Goal: Transaction & Acquisition: Purchase product/service

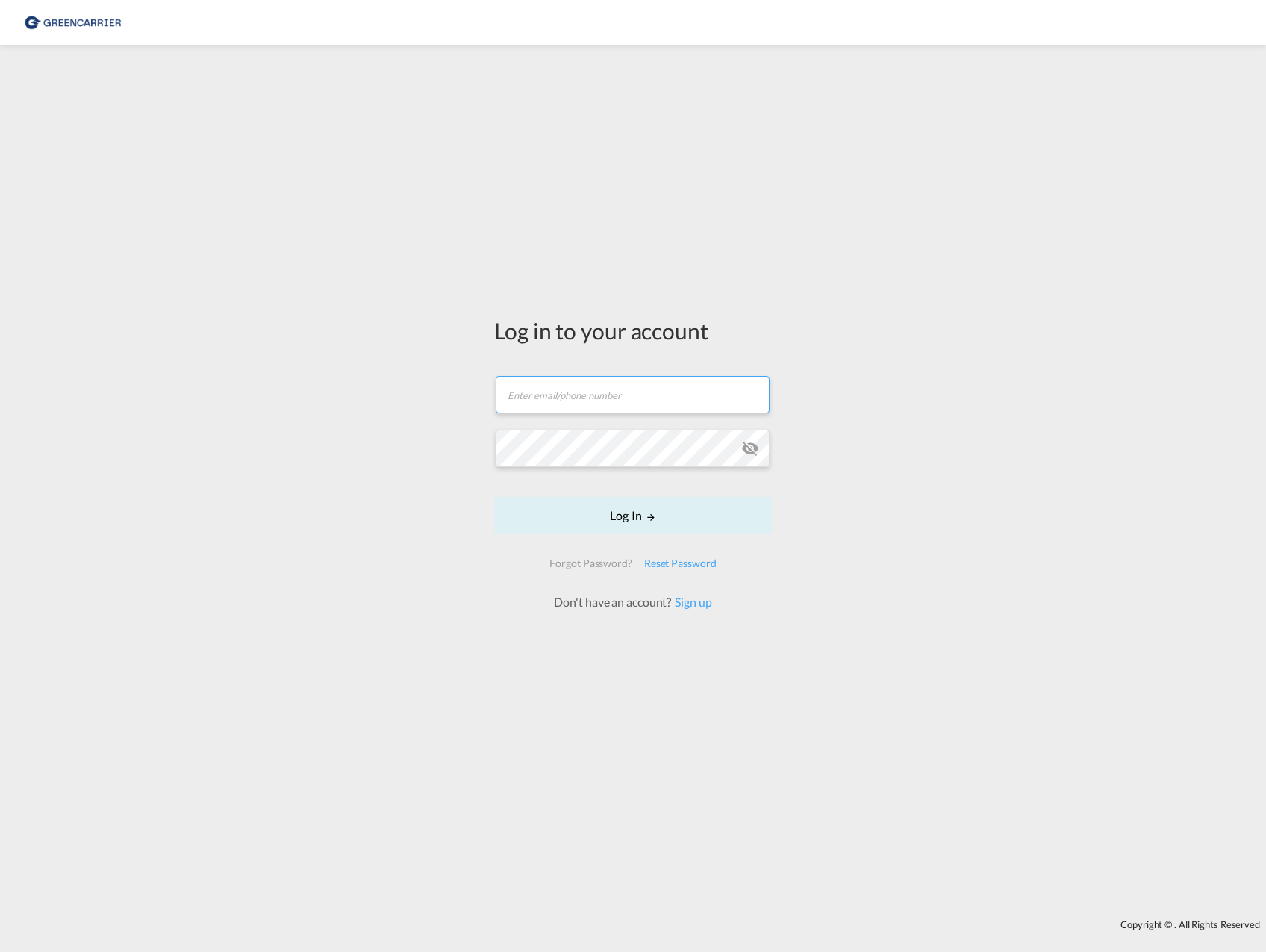
click at [603, 412] on input "text" at bounding box center [632, 394] width 274 height 37
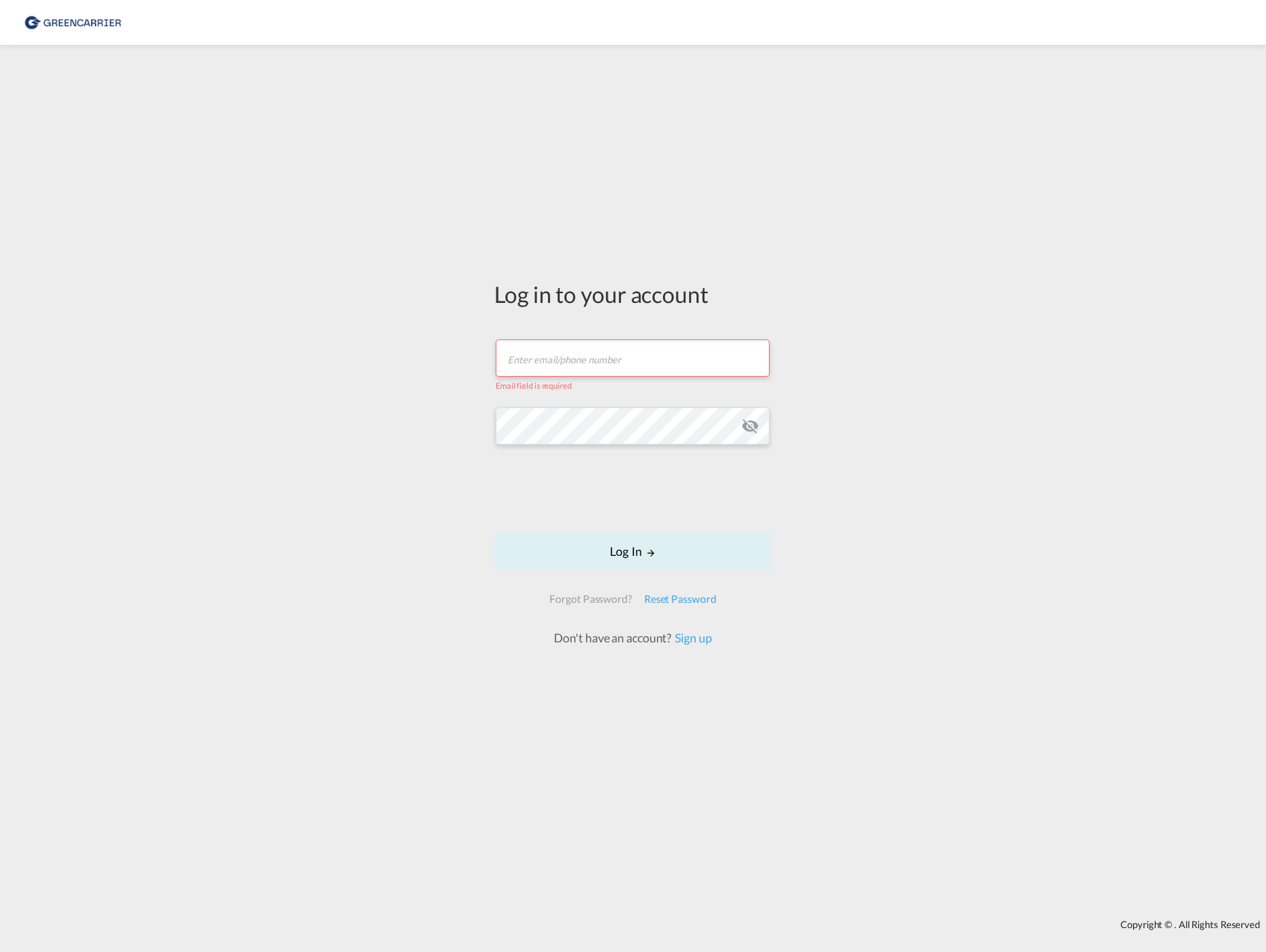
click at [541, 364] on input "text" at bounding box center [632, 358] width 274 height 37
type input "anette.granlund@hecksher.com"
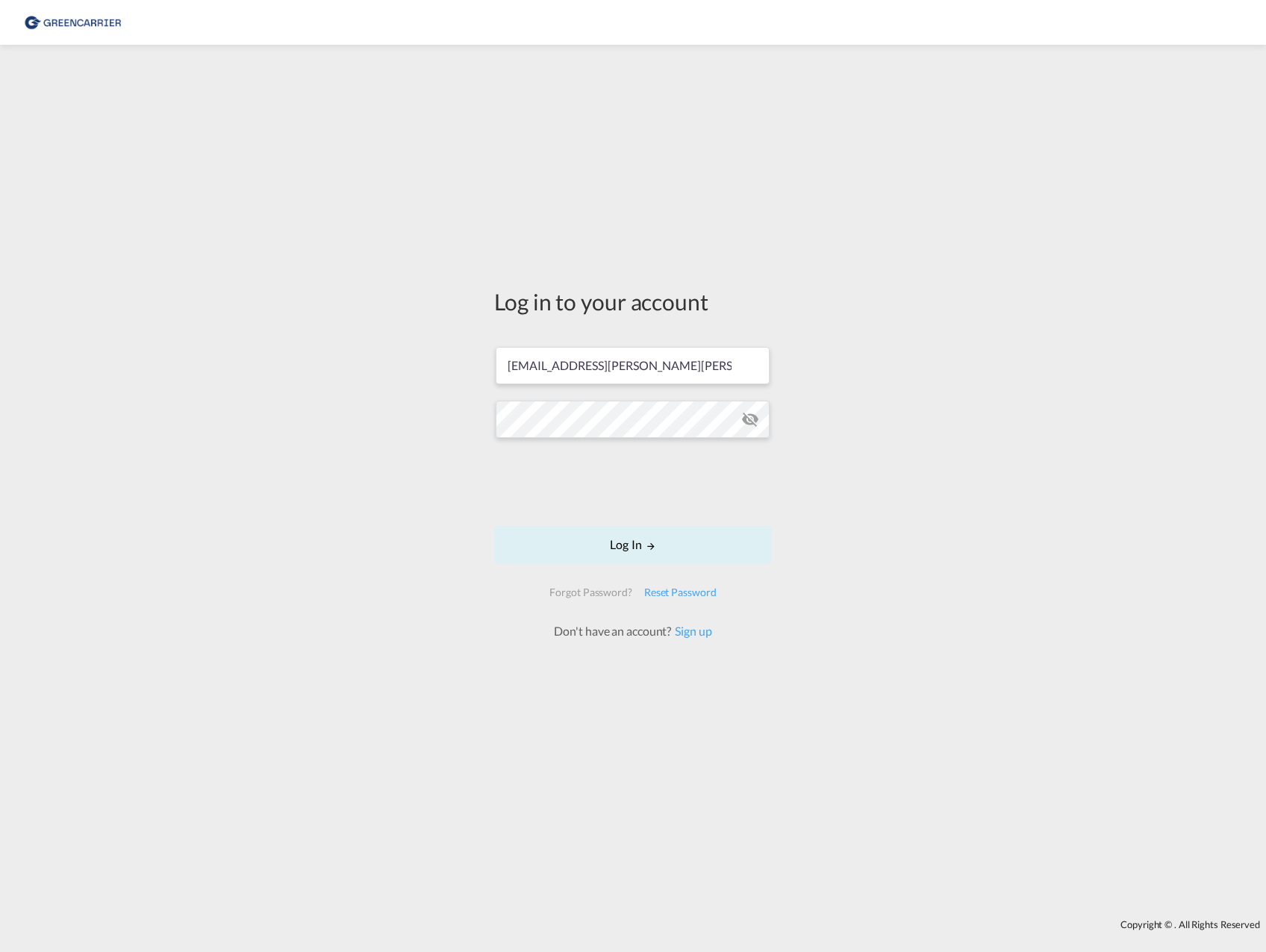
click at [746, 421] on md-icon "icon-eye-off" at bounding box center [750, 420] width 18 height 18
click at [315, 476] on div "Log in to your account anette.granlund@hecksher.com Log In Forgot Password? Res…" at bounding box center [633, 482] width 1266 height 860
click at [621, 551] on button "Log In" at bounding box center [633, 545] width 278 height 37
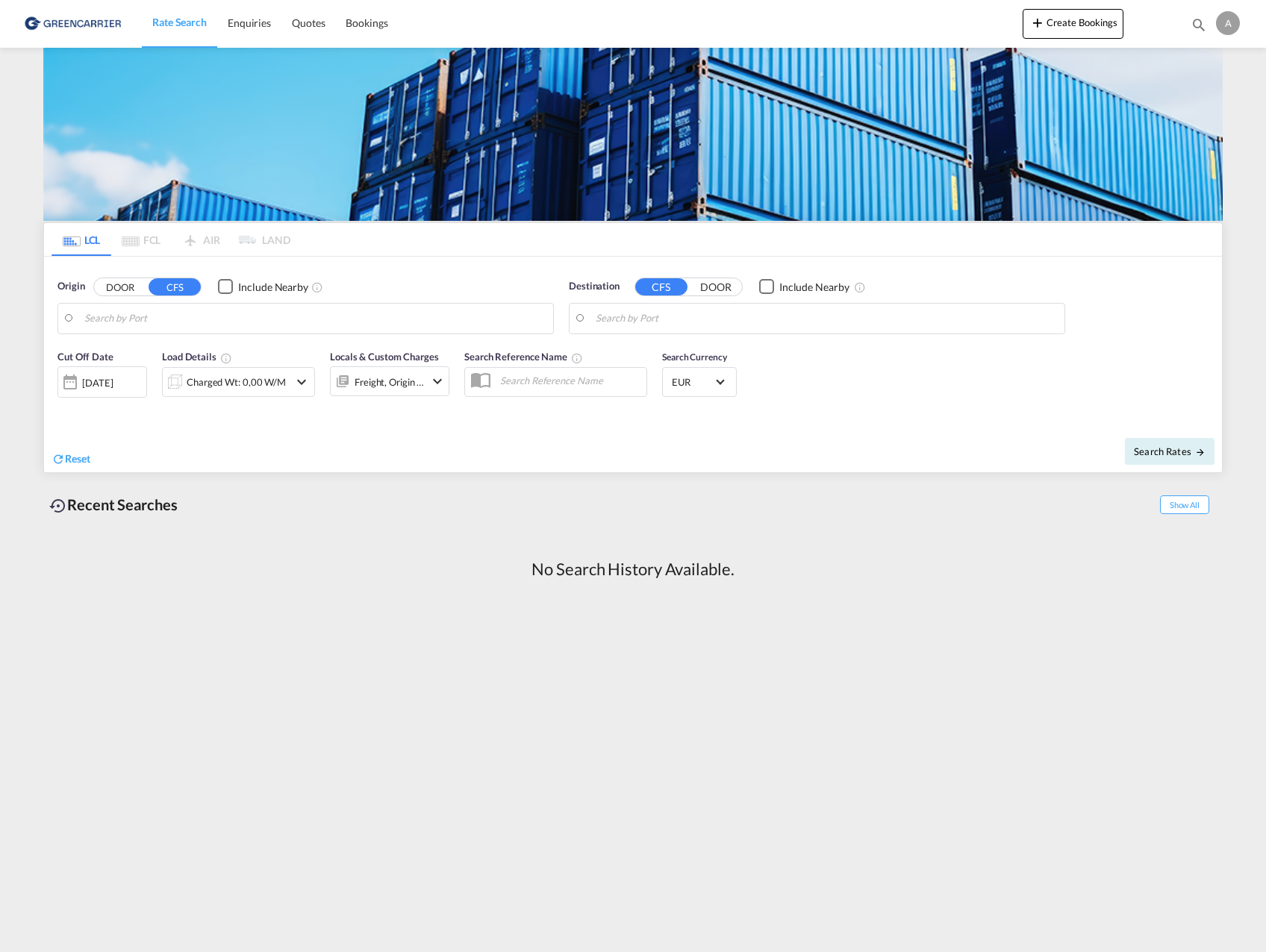
click at [147, 326] on input "Search by Port" at bounding box center [315, 319] width 461 height 23
click at [126, 360] on div "Jawaharlal Nehru ( Nhava Sheva) India INNSA" at bounding box center [200, 360] width 283 height 45
type input "Jawaharlal Nehru (Nhava Sheva), INNSA"
click at [634, 319] on input "Search by Port" at bounding box center [826, 319] width 461 height 23
click at [644, 347] on div "Got henburg ( Got eborg) Sweden SEGOT" at bounding box center [712, 360] width 283 height 45
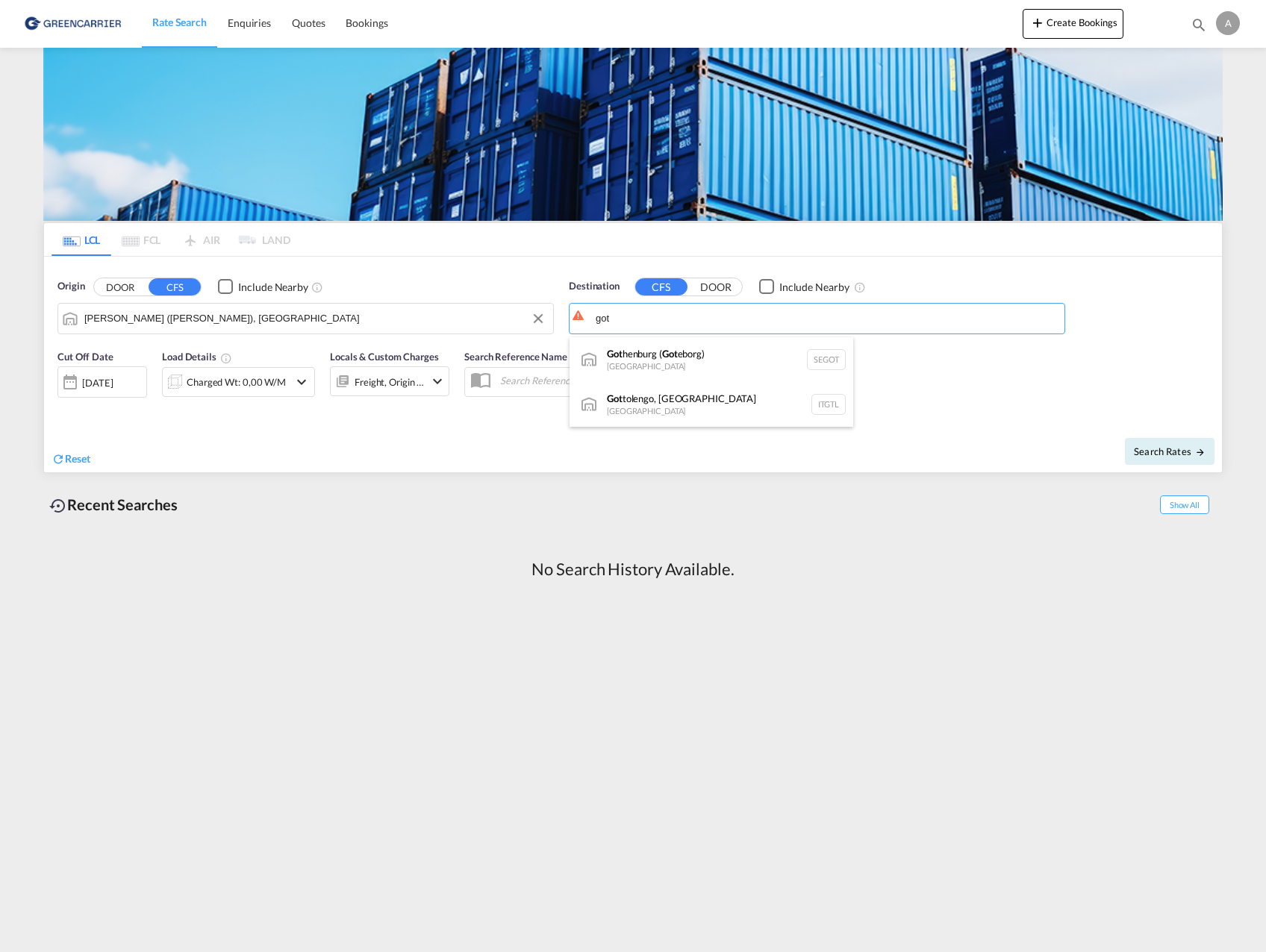
type input "[GEOGRAPHIC_DATA] ([GEOGRAPHIC_DATA]), [GEOGRAPHIC_DATA]"
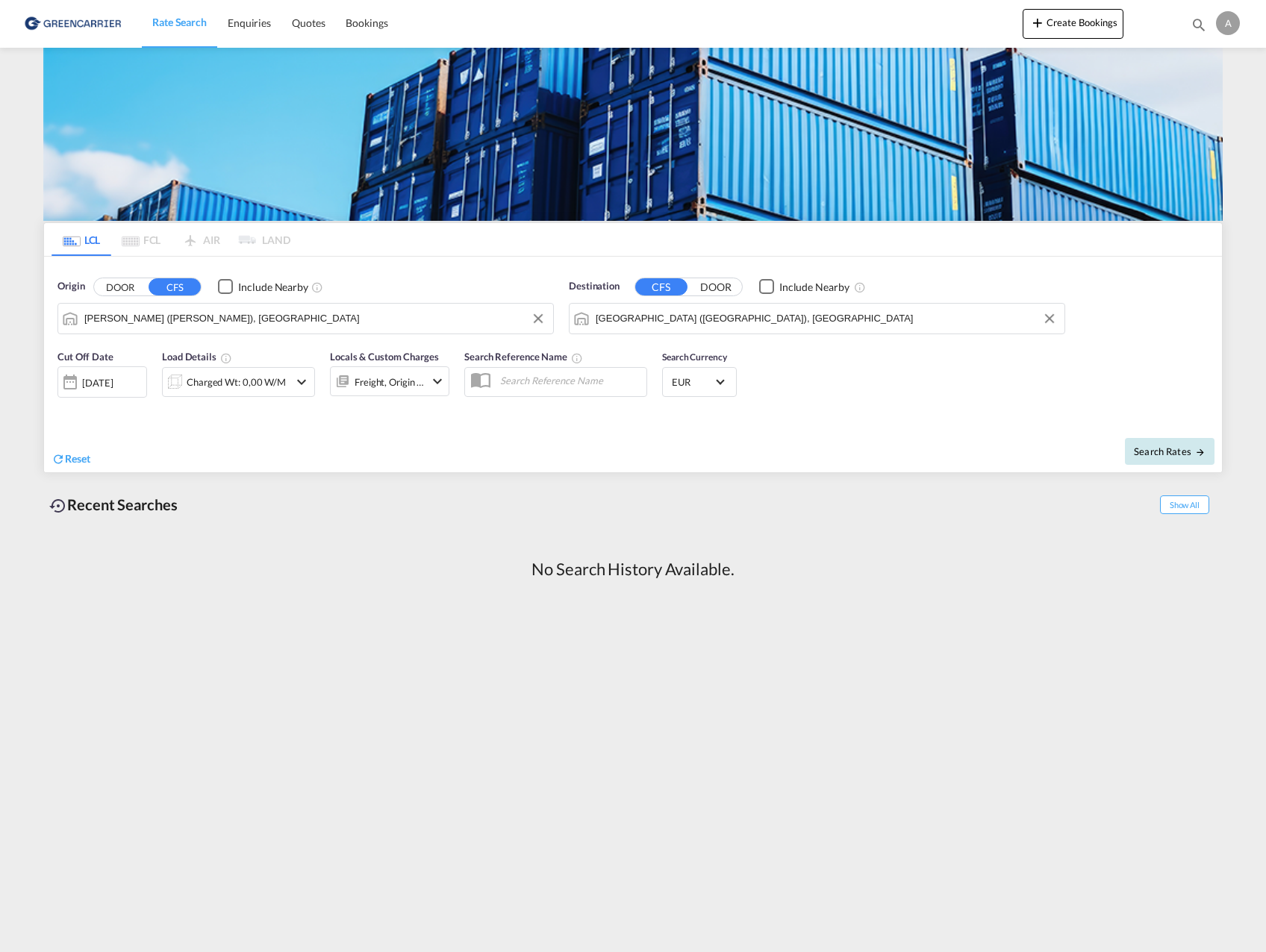
click at [1182, 452] on span "Search Rates" at bounding box center [1170, 452] width 71 height 12
click at [249, 385] on div "Charged Wt: 0,00 W/M" at bounding box center [238, 382] width 99 height 21
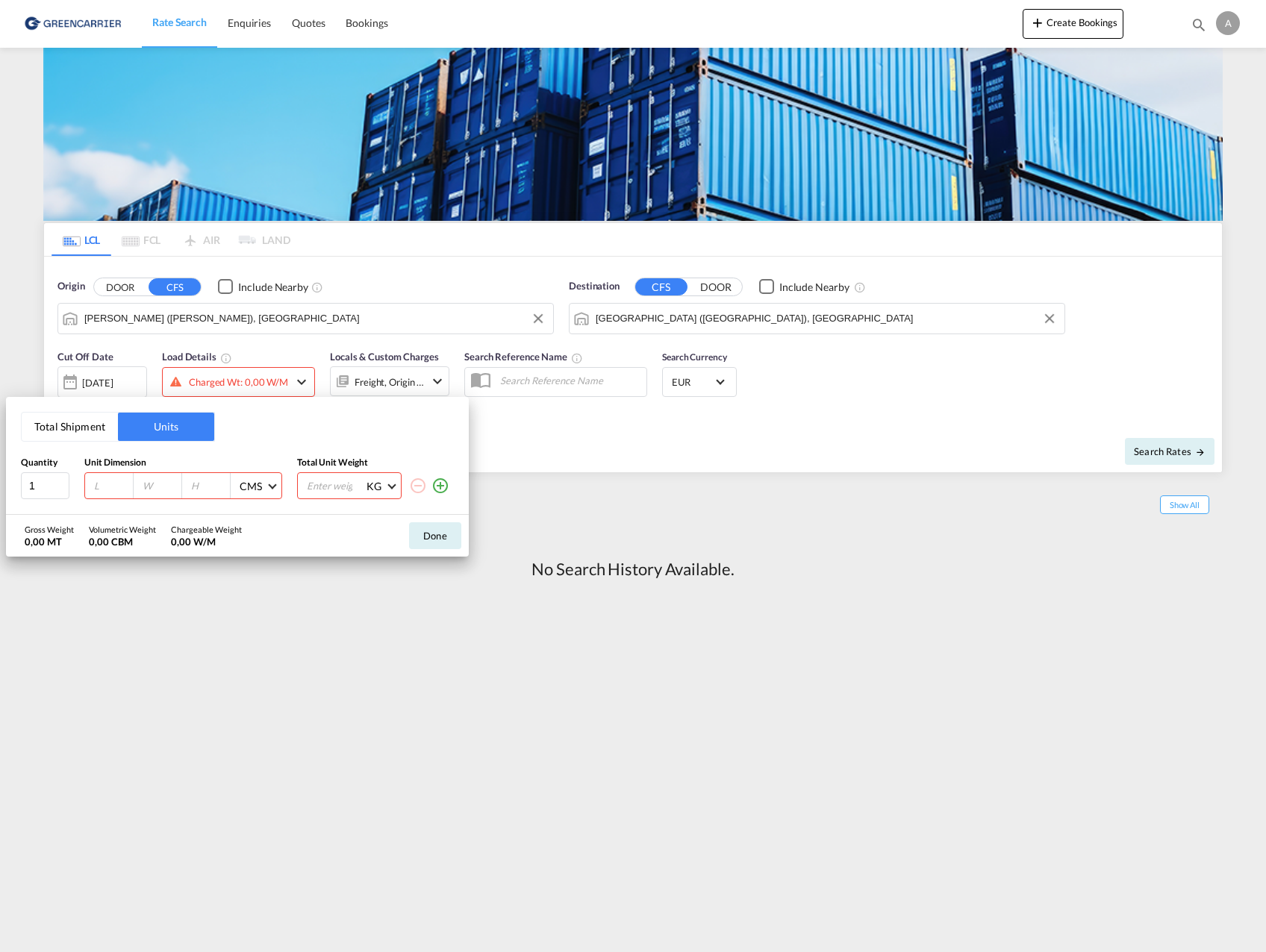
click at [103, 490] on input "number" at bounding box center [113, 486] width 40 height 13
type input "120"
type input "80"
type input "50"
type input "500"
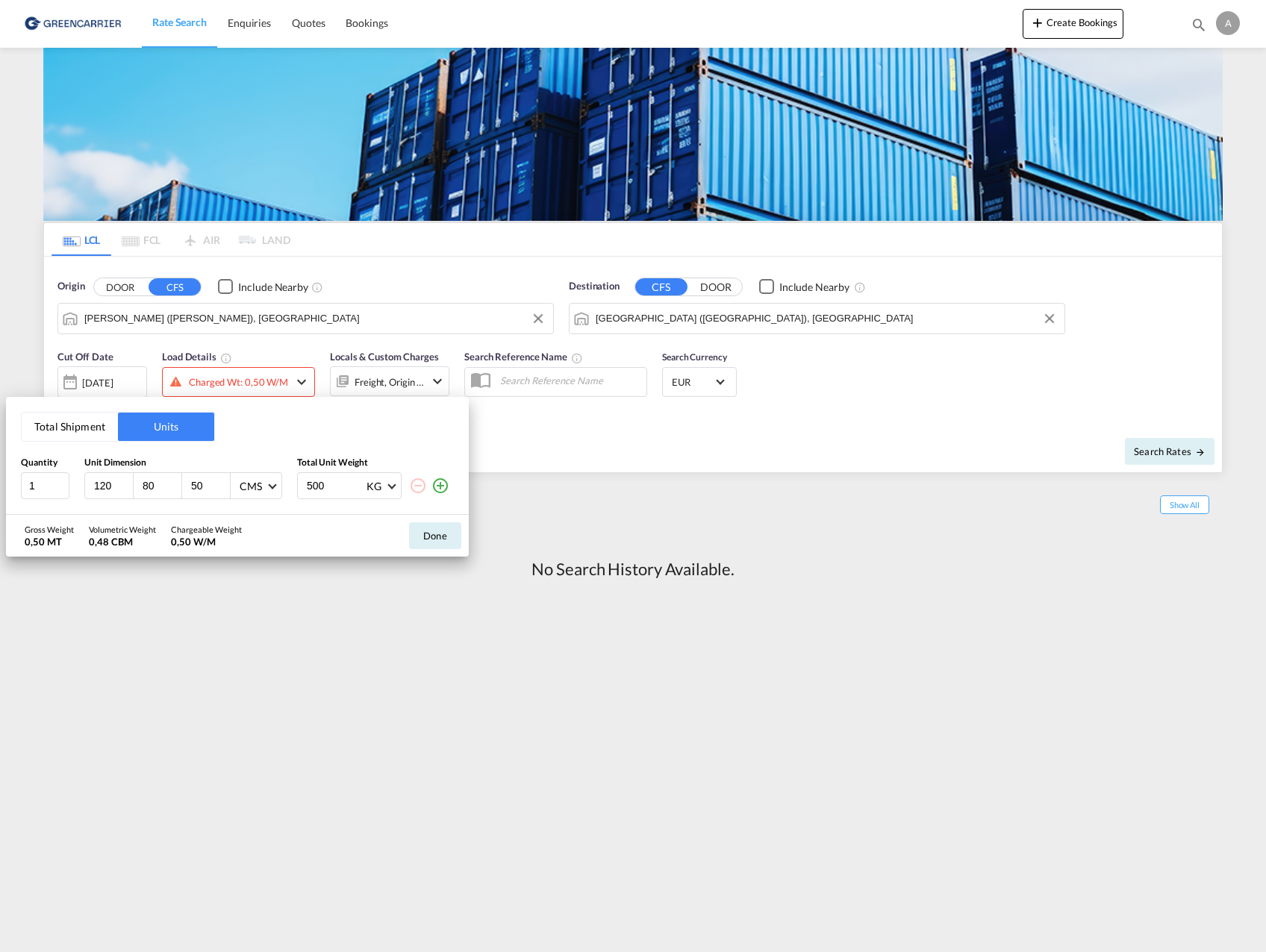
click at [435, 522] on div "Done" at bounding box center [434, 536] width 67 height 42
click at [401, 540] on div "Done" at bounding box center [434, 536] width 67 height 42
click at [416, 546] on button "Done" at bounding box center [435, 535] width 52 height 27
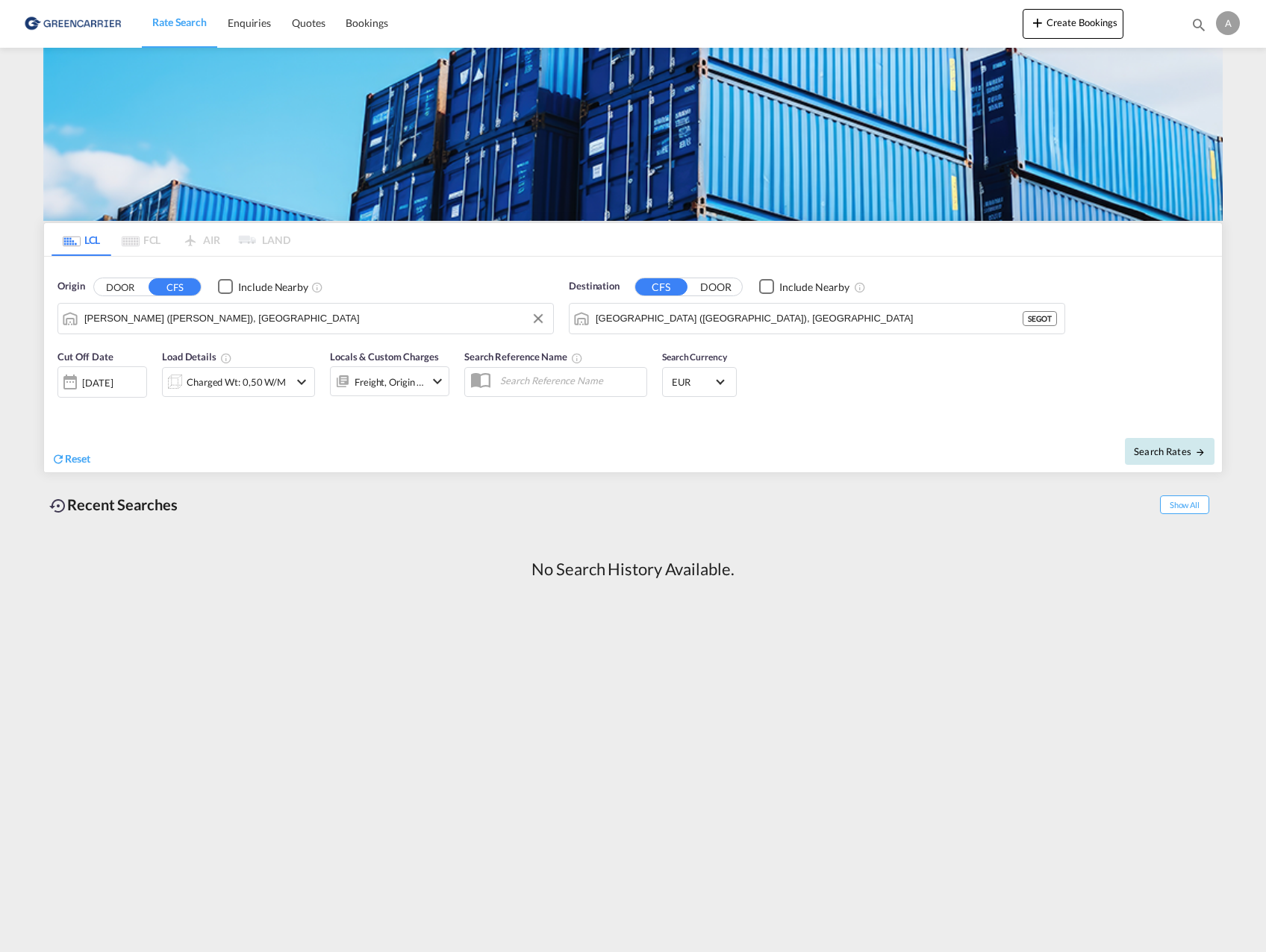
click at [1184, 453] on span "Search Rates" at bounding box center [1170, 452] width 71 height 12
type input "INNSA to SEGOT / 7 Oct 2025"
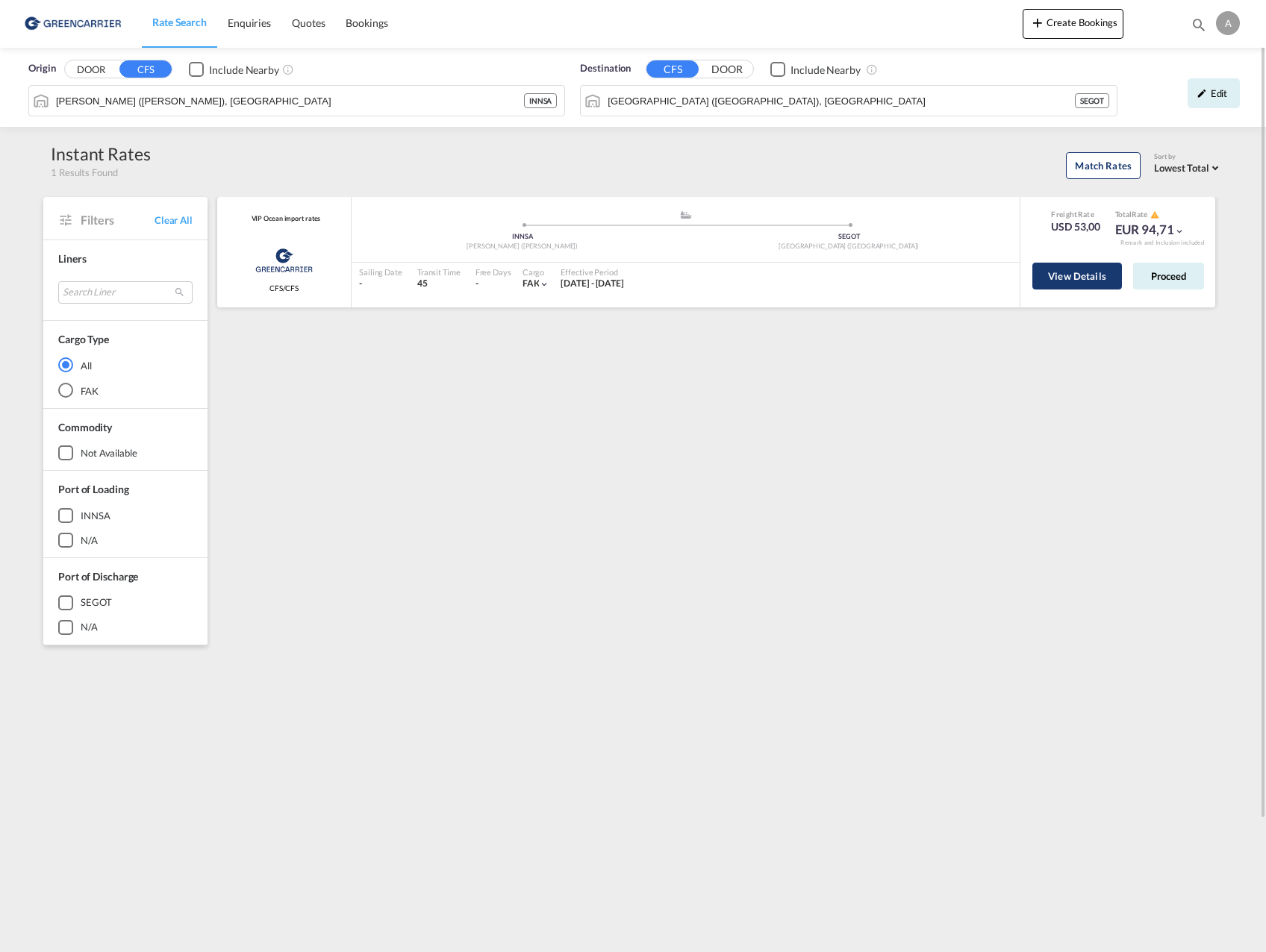
click at [1068, 283] on button "View Details" at bounding box center [1077, 275] width 89 height 27
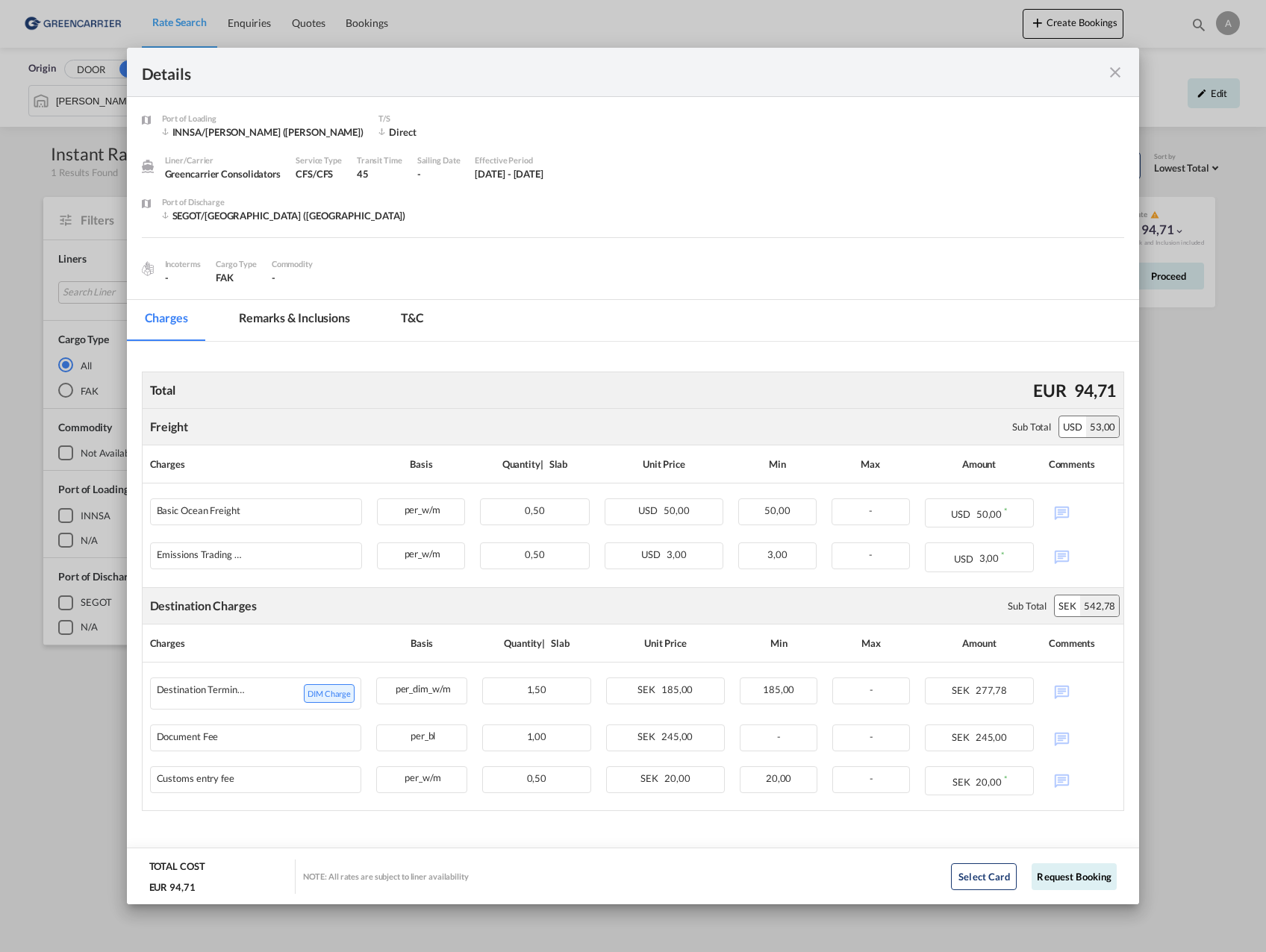
click at [1121, 69] on md-icon "icon-close fg-AAA8AD m-0 cursor" at bounding box center [1115, 72] width 18 height 18
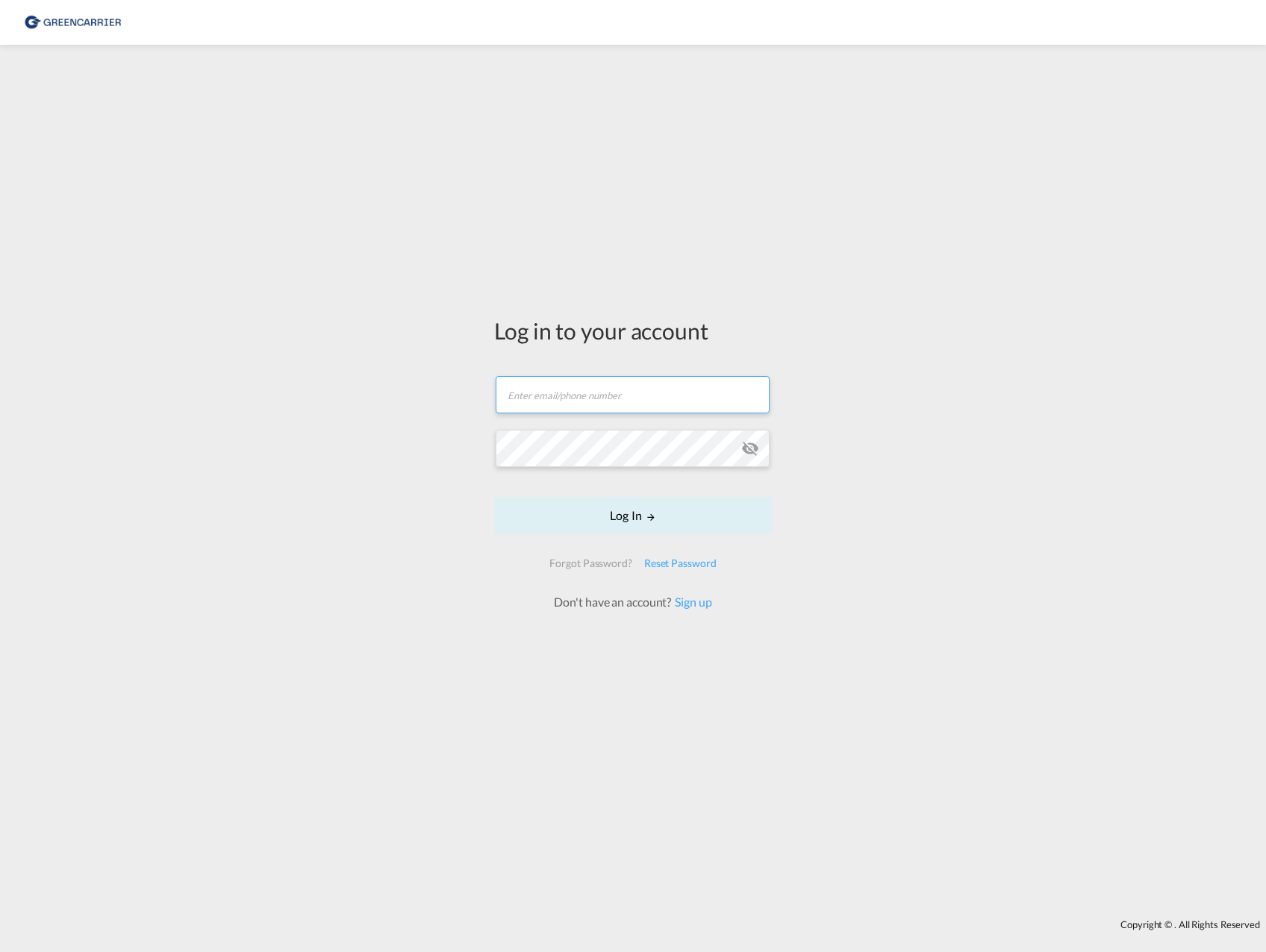
click at [566, 411] on input "text" at bounding box center [632, 394] width 274 height 37
type input "[EMAIL_ADDRESS][PERSON_NAME][PERSON_NAME][DOMAIN_NAME]"
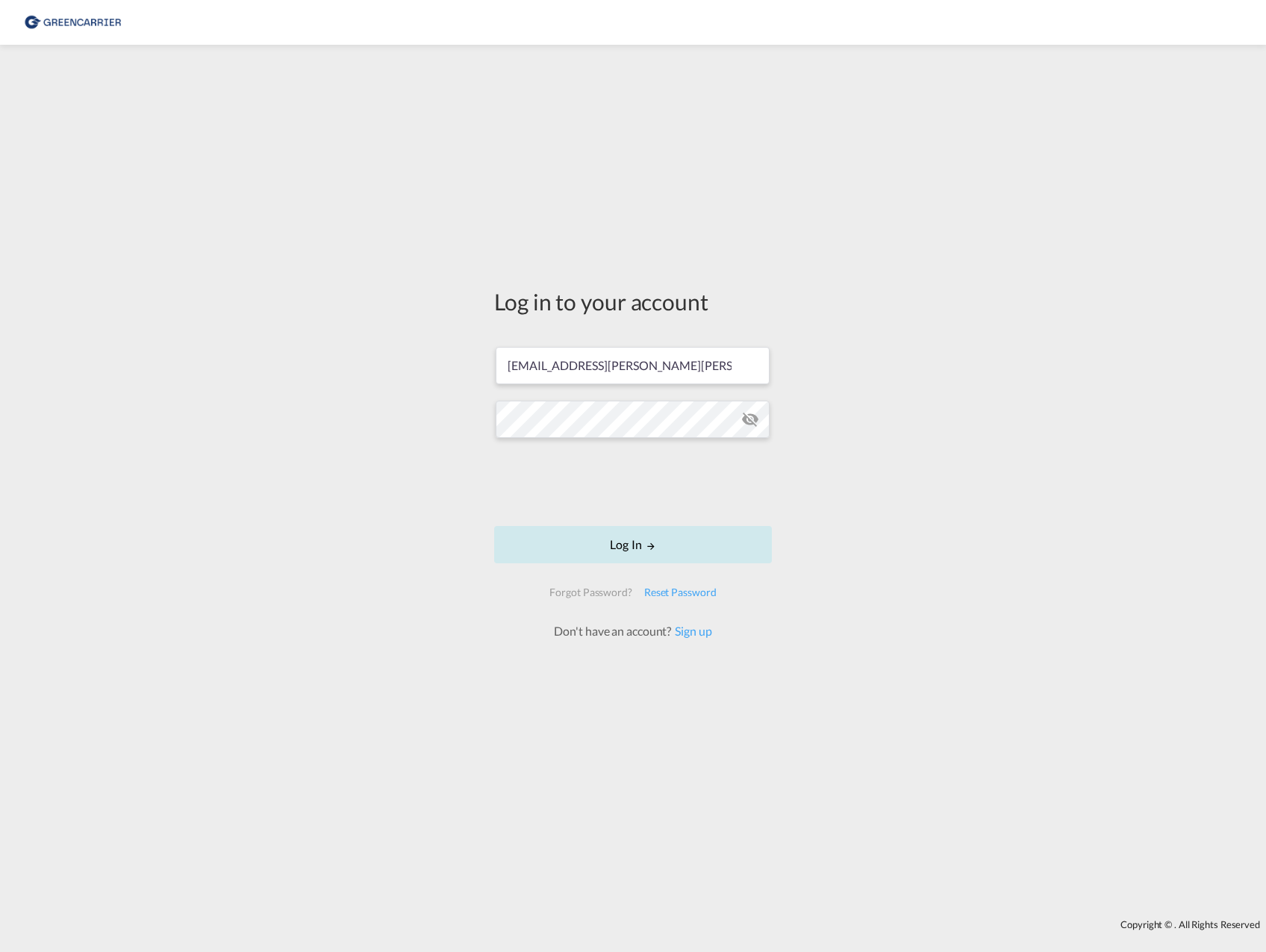
click at [631, 550] on button "Log In" at bounding box center [633, 545] width 278 height 37
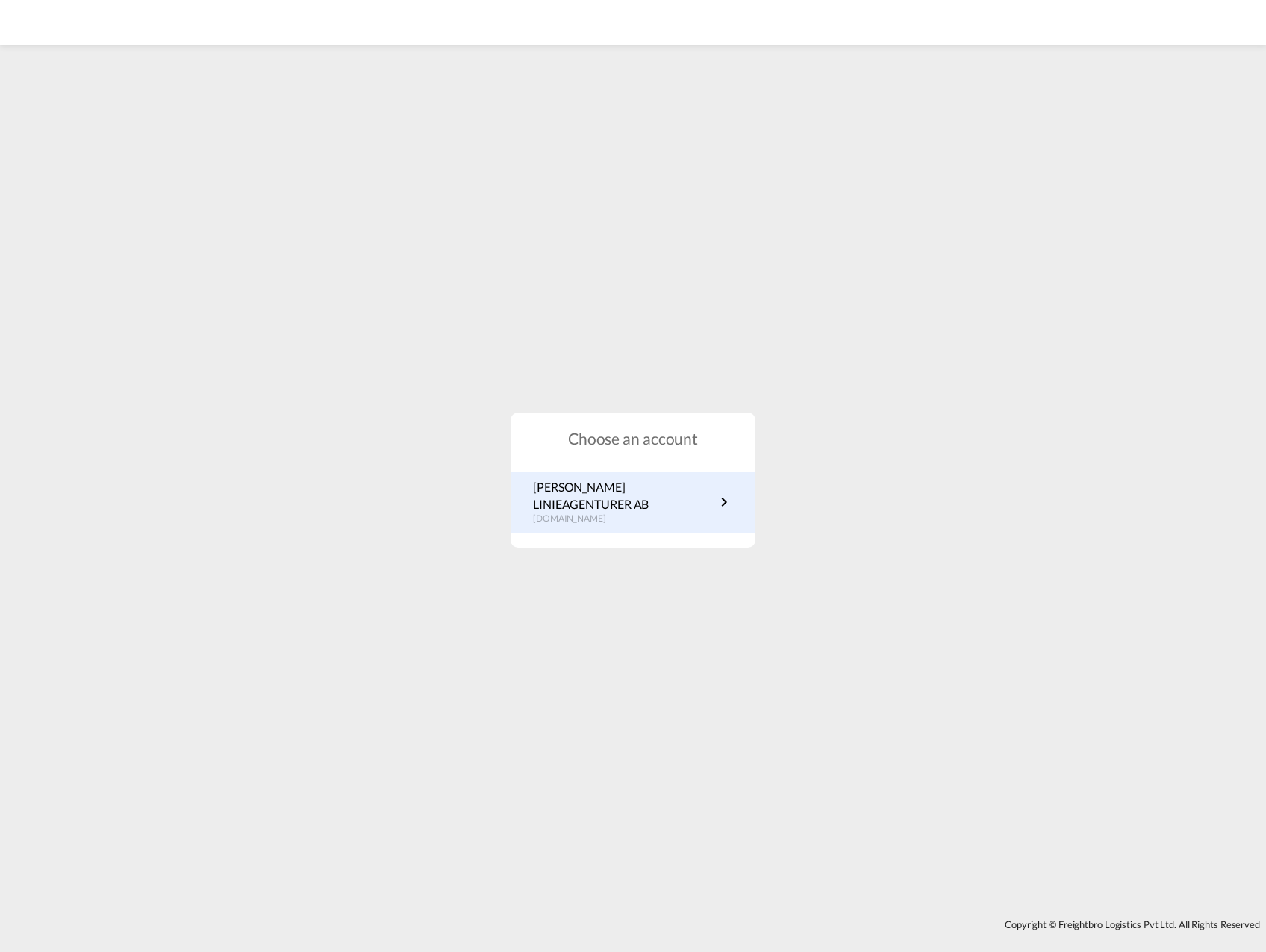
click at [577, 512] on p "se.portal.greencarrier.com" at bounding box center [624, 519] width 182 height 13
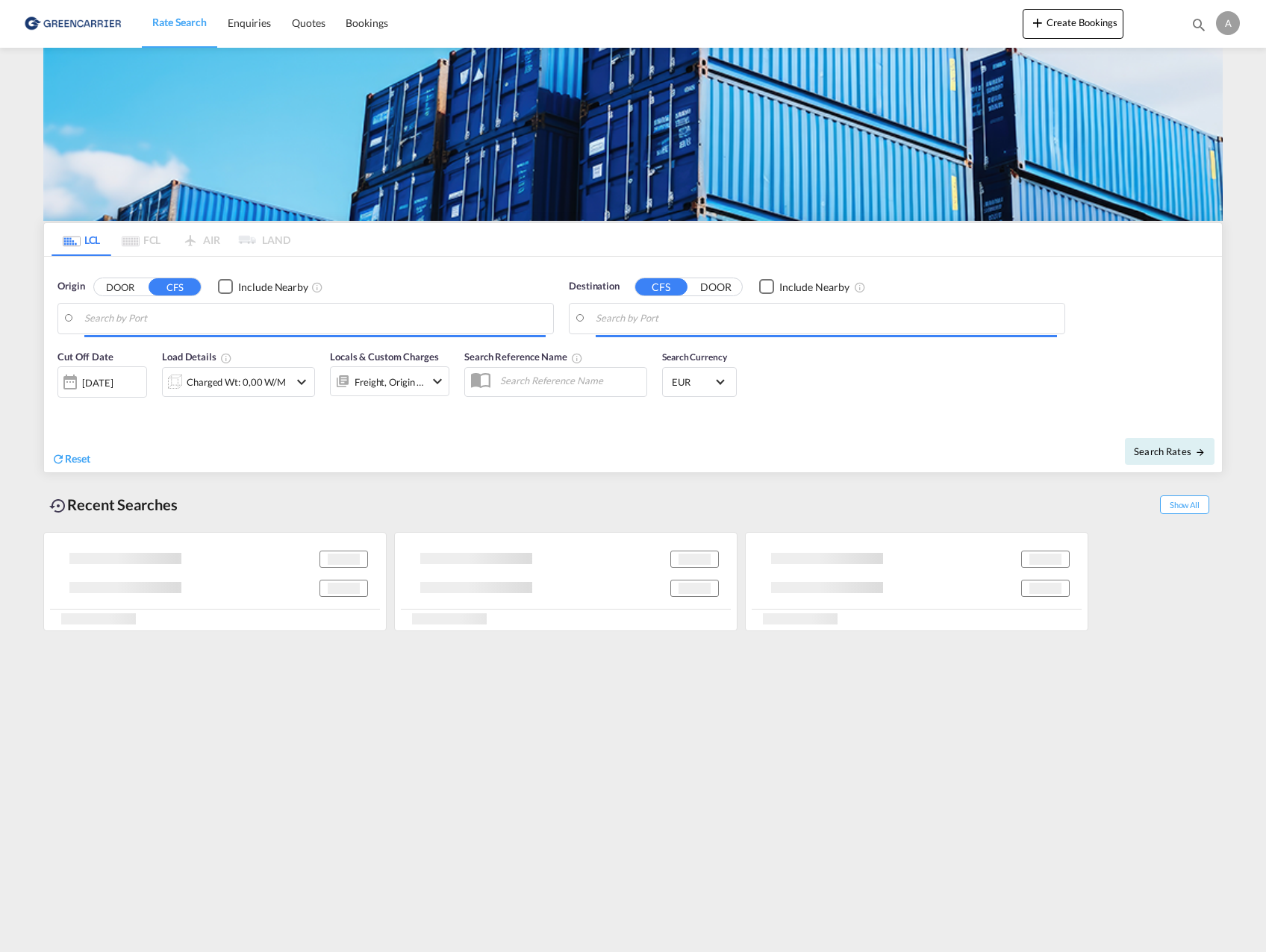
type input "Jawaharlal Nehru (Nhava Sheva), INNSA"
type input "Gothenburg (Goteborg), SEGOT"
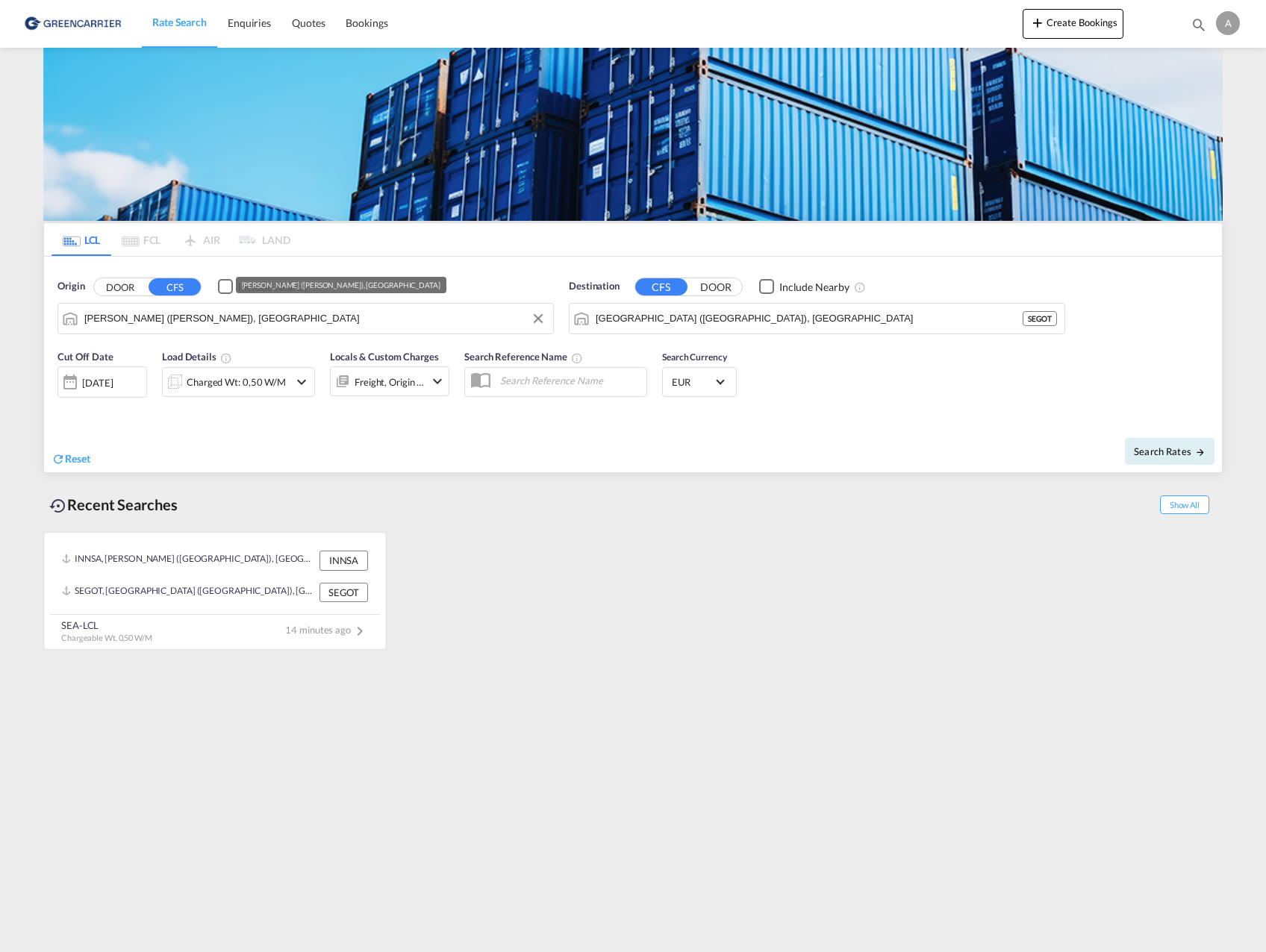
click at [155, 321] on input "Jawaharlal Nehru (Nhava Sheva), INNSA" at bounding box center [315, 319] width 461 height 23
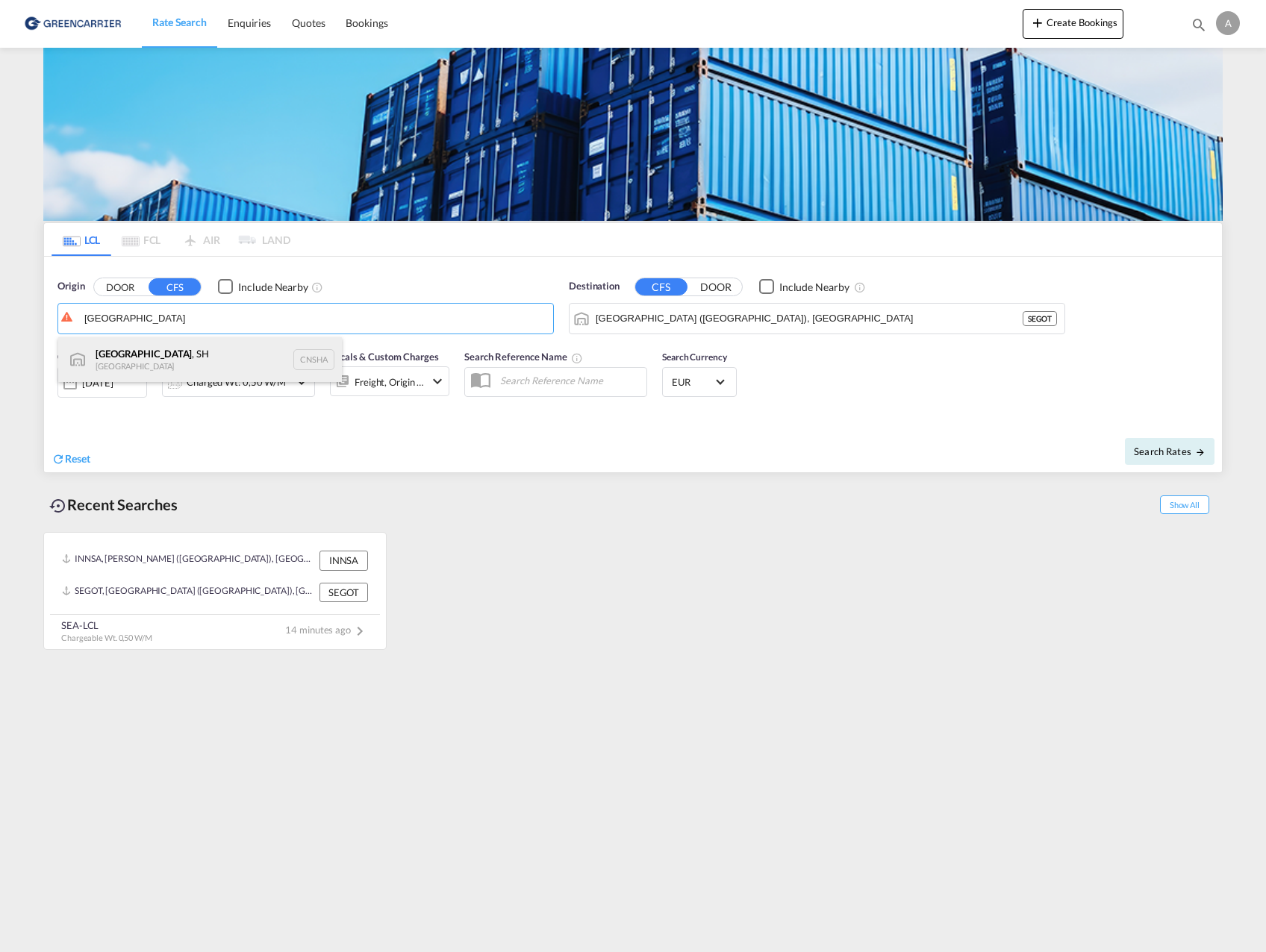
click at [144, 365] on div "Shanghai , SH China CNSHA" at bounding box center [200, 360] width 283 height 45
type input "Shanghai, SH, CNSHA"
click at [1169, 458] on button "Search Rates" at bounding box center [1170, 451] width 89 height 27
type input "CNSHA to SEGOT / 7 Oct 2025"
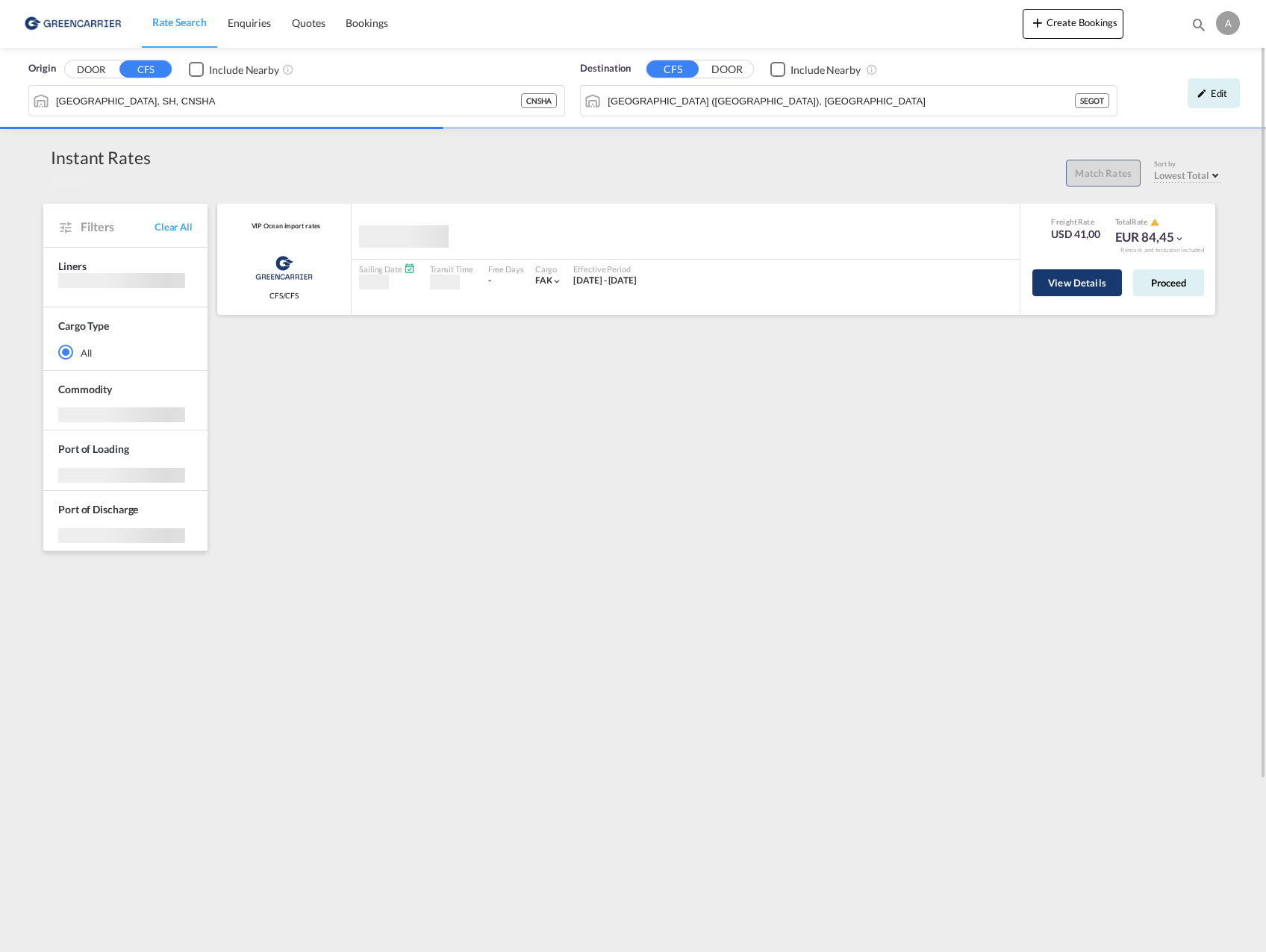
click at [1065, 287] on button "View Details" at bounding box center [1077, 282] width 89 height 27
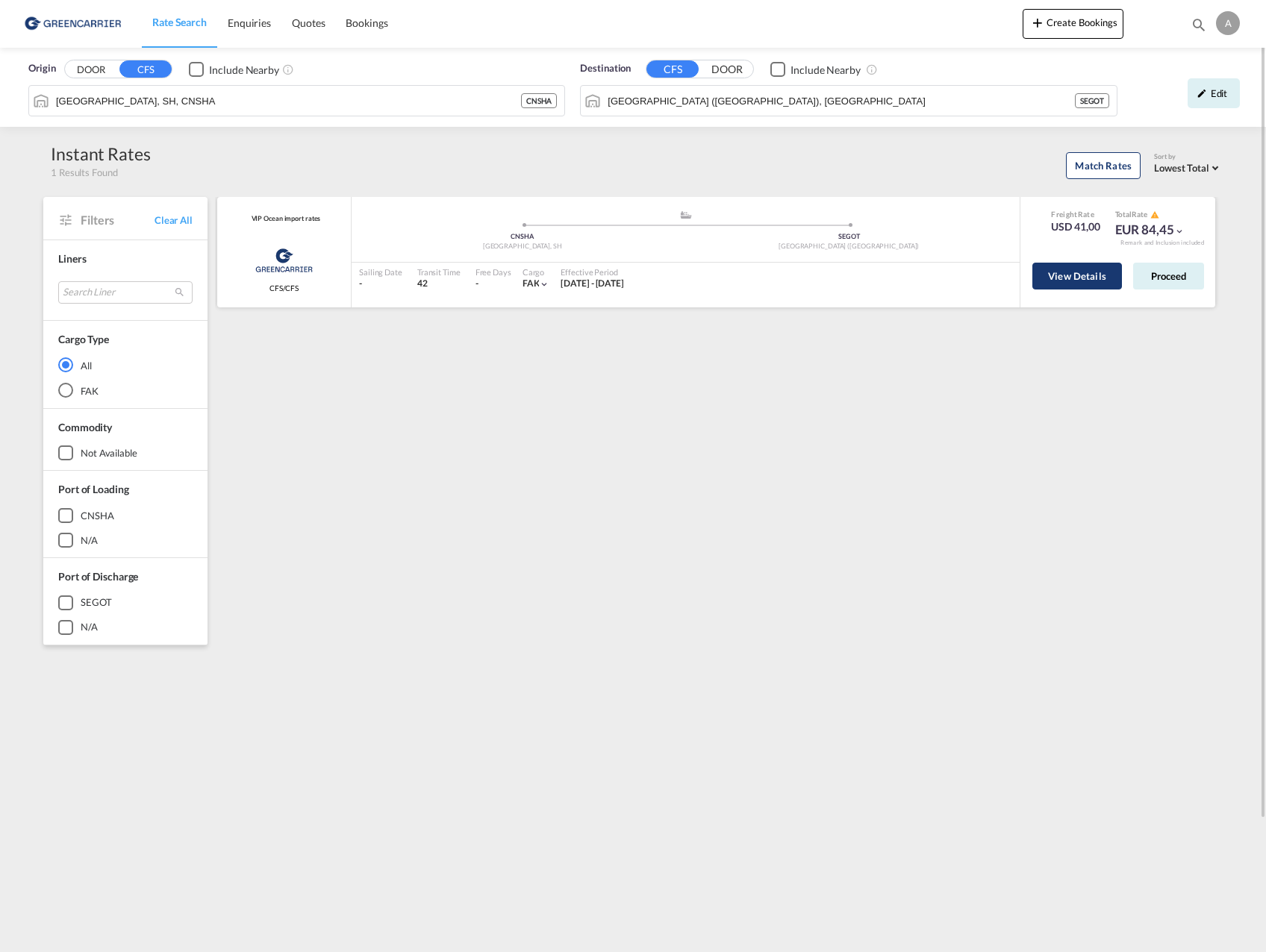
click at [1073, 276] on button "View Details" at bounding box center [1077, 275] width 89 height 27
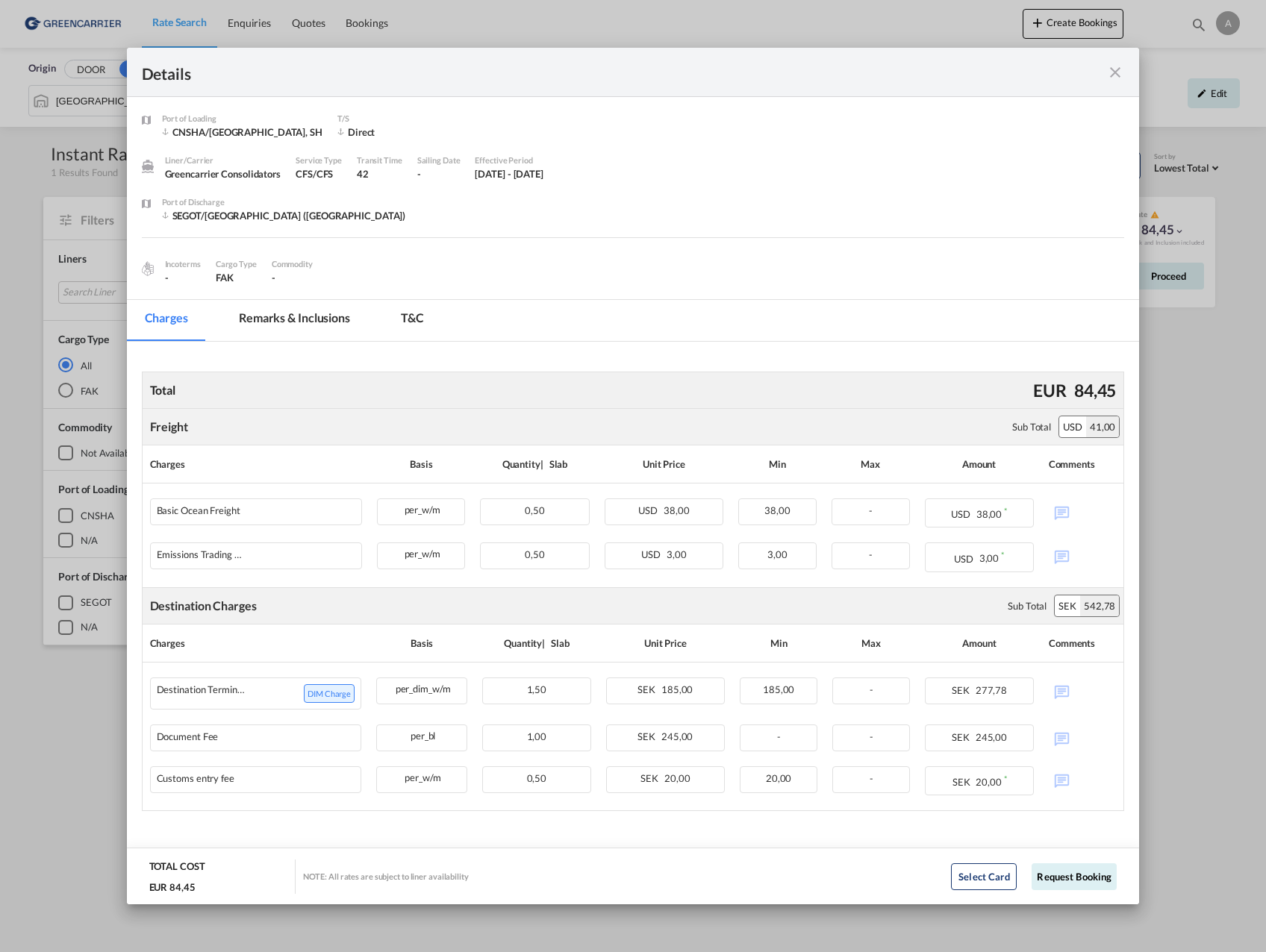
click at [1119, 73] on md-icon "icon-close fg-AAA8AD m-0 cursor" at bounding box center [1115, 72] width 18 height 18
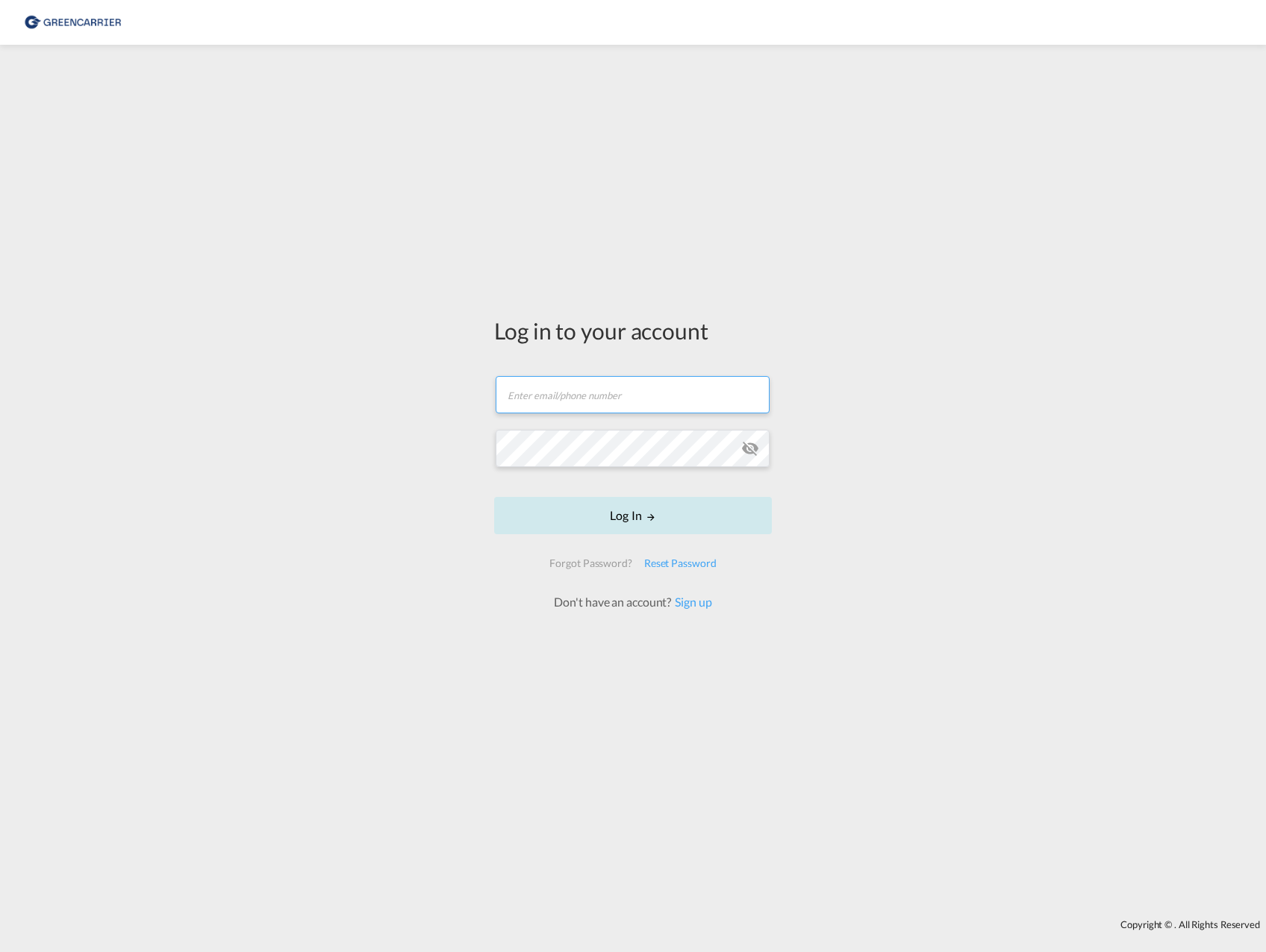
type input "[EMAIL_ADDRESS][PERSON_NAME][PERSON_NAME][DOMAIN_NAME]"
click at [681, 512] on button "Log In" at bounding box center [633, 515] width 278 height 37
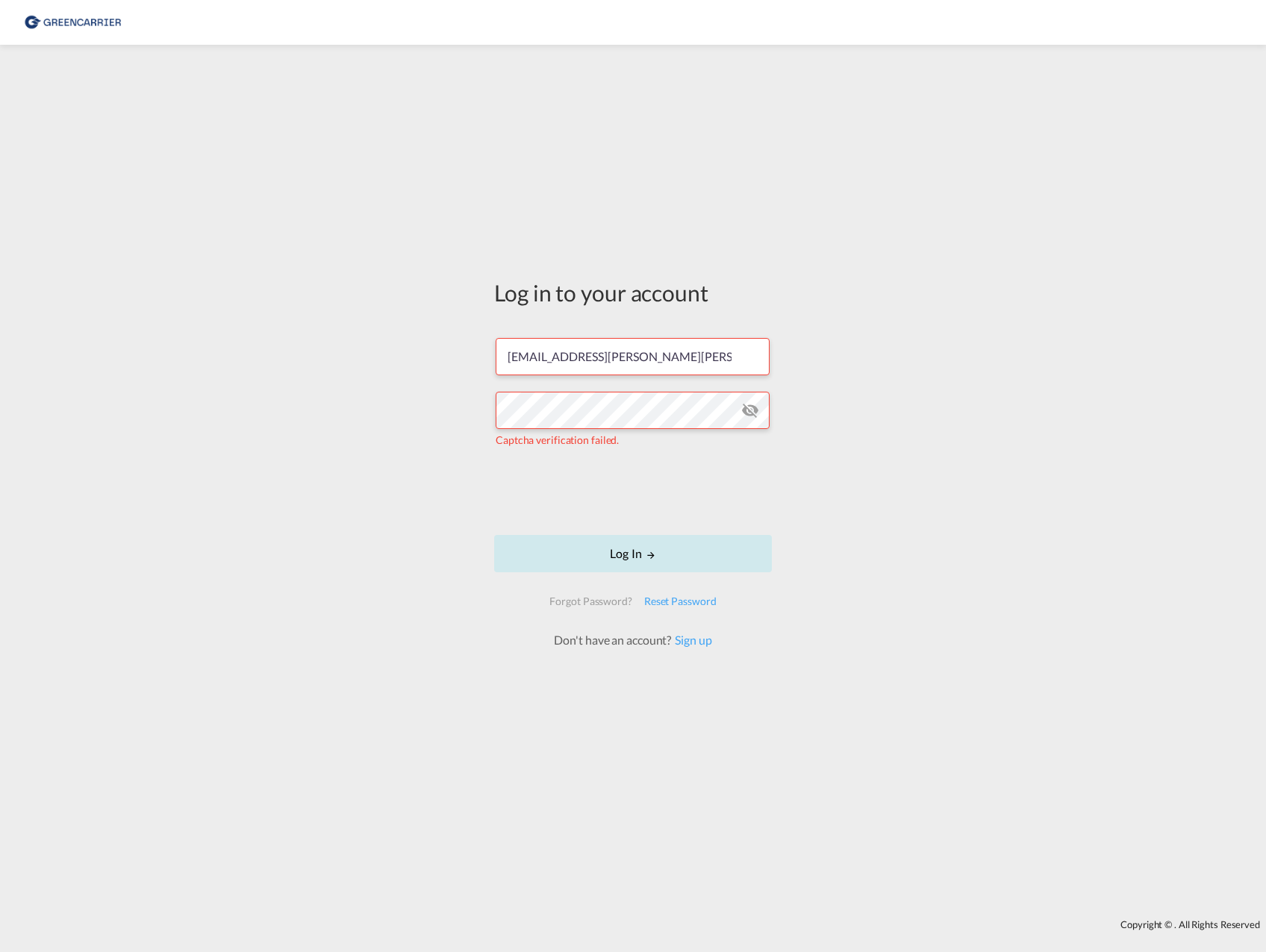
click at [609, 548] on button "Log In" at bounding box center [633, 553] width 278 height 37
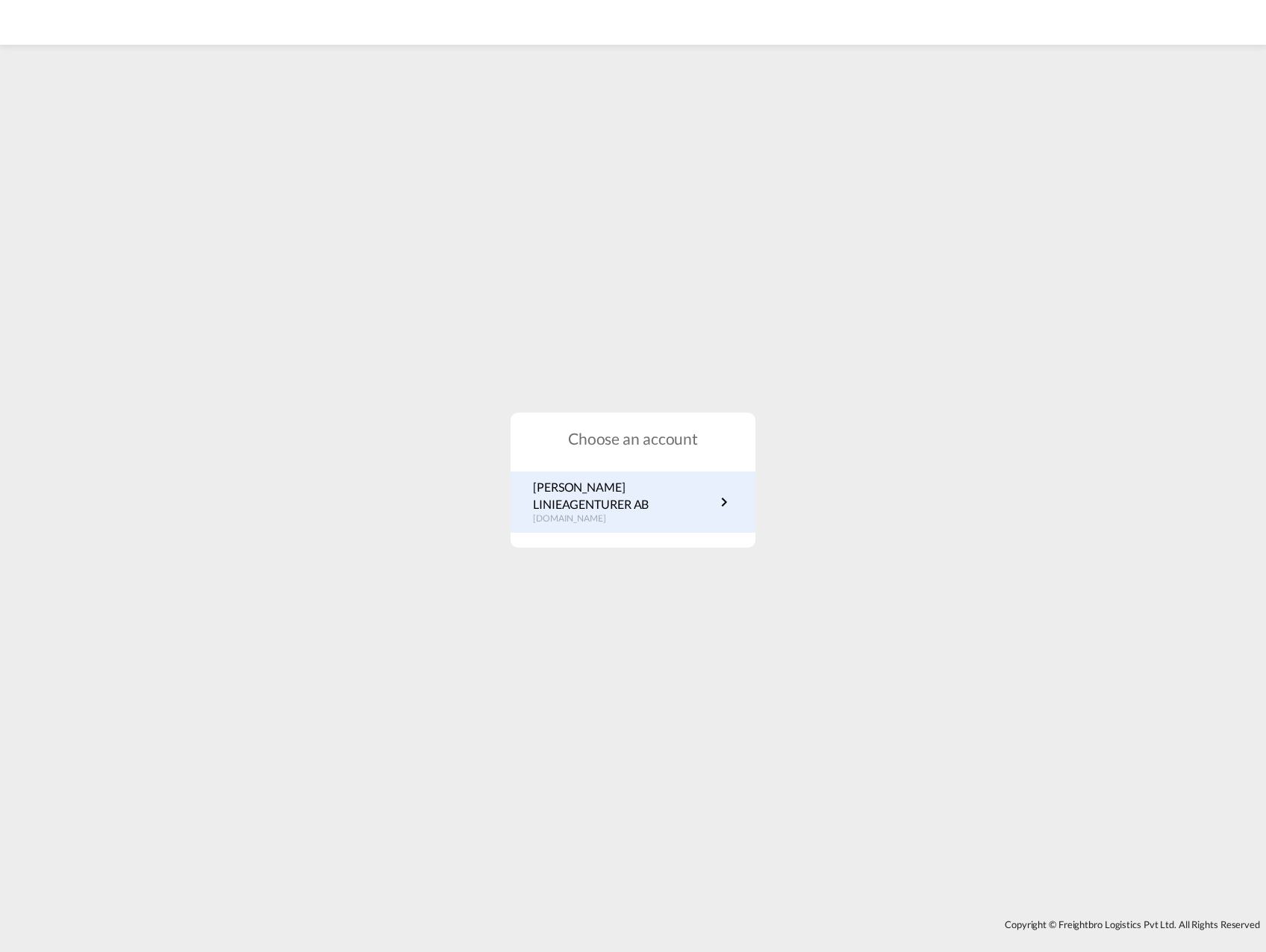
click at [594, 512] on p "[DOMAIN_NAME]" at bounding box center [624, 519] width 182 height 13
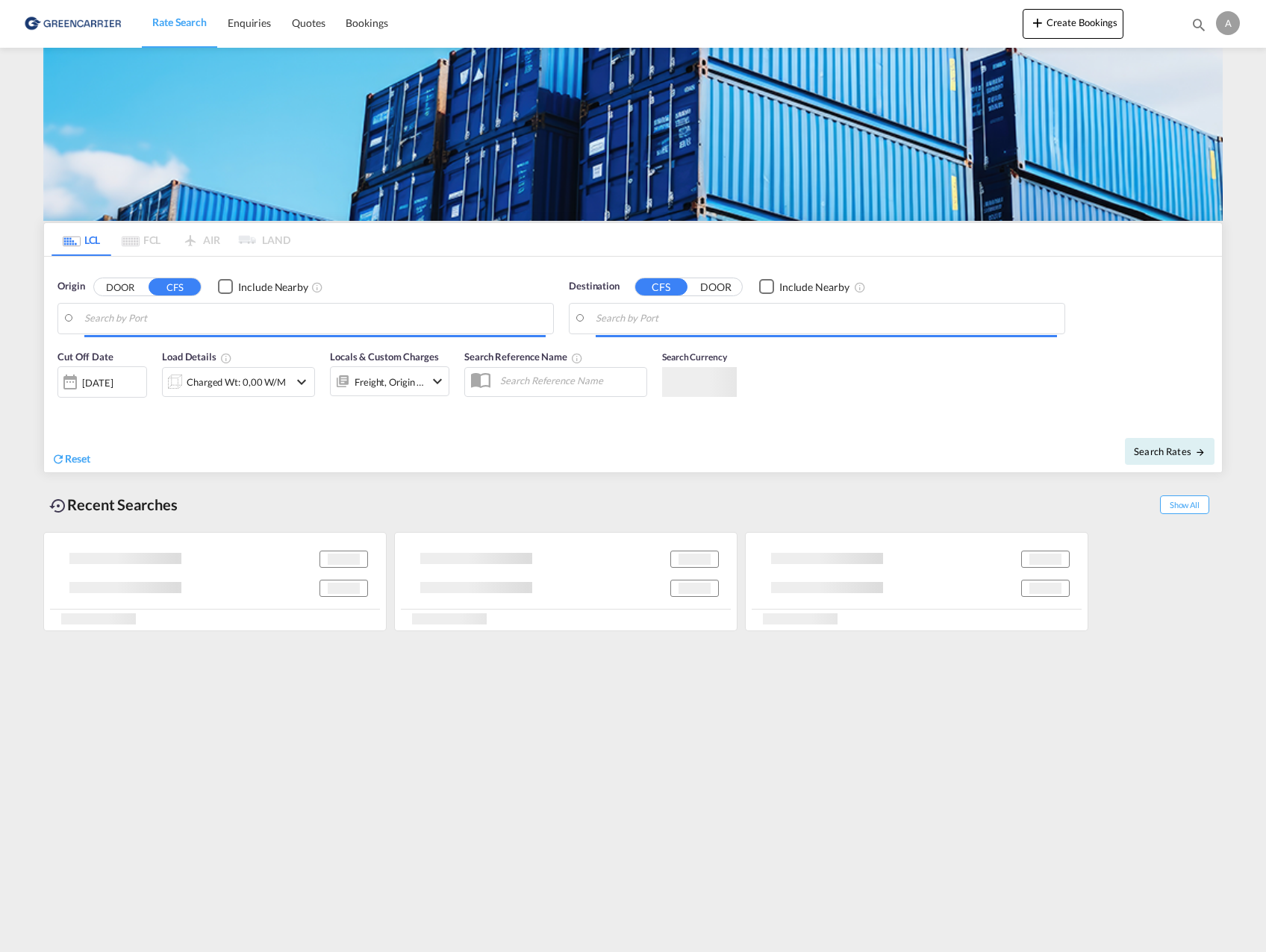
type input "[GEOGRAPHIC_DATA], SH, CNSHA"
type input "[GEOGRAPHIC_DATA] ([GEOGRAPHIC_DATA]), [GEOGRAPHIC_DATA]"
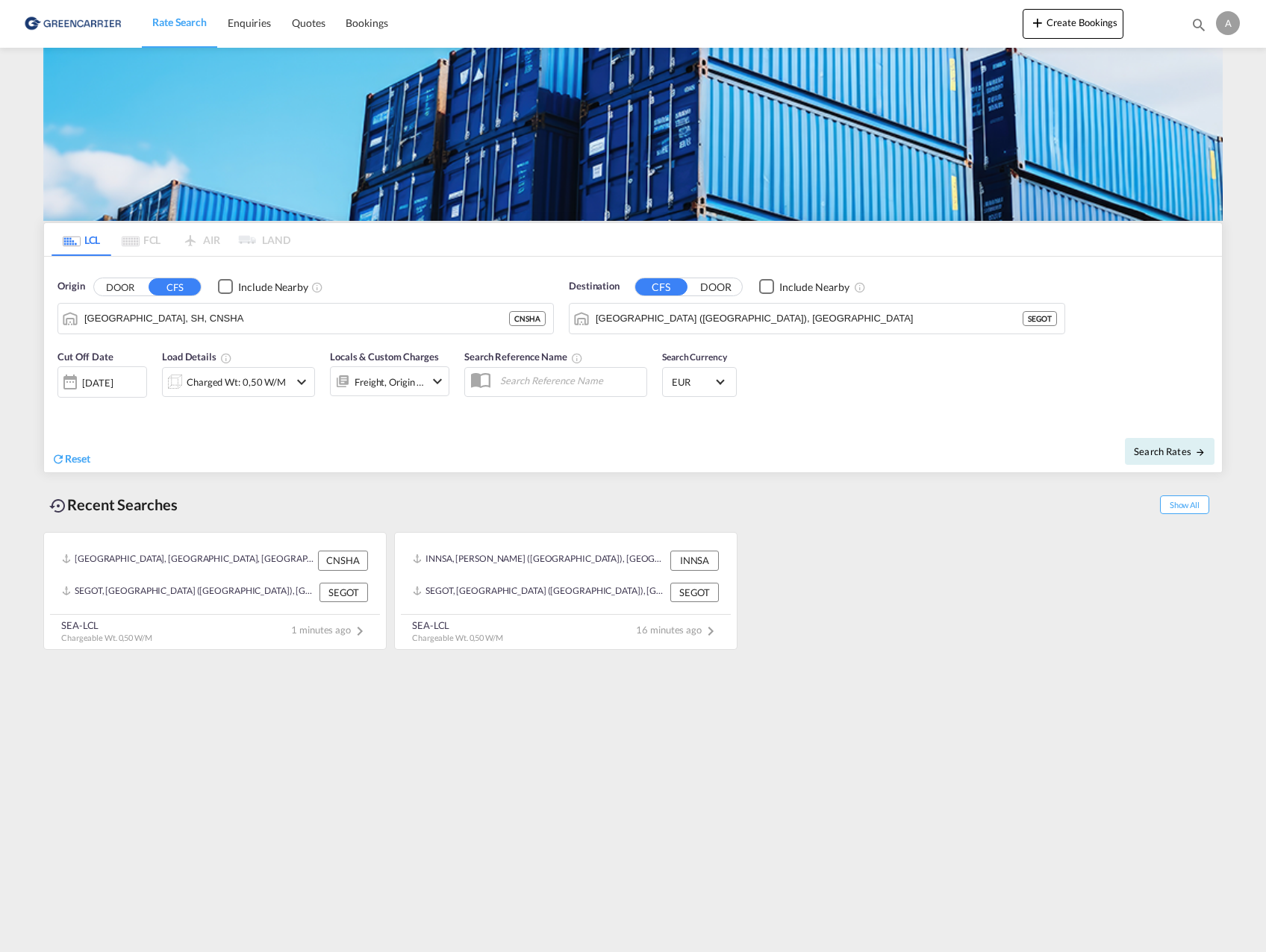
click at [219, 380] on div "Charged Wt: 0,50 W/M" at bounding box center [236, 382] width 99 height 21
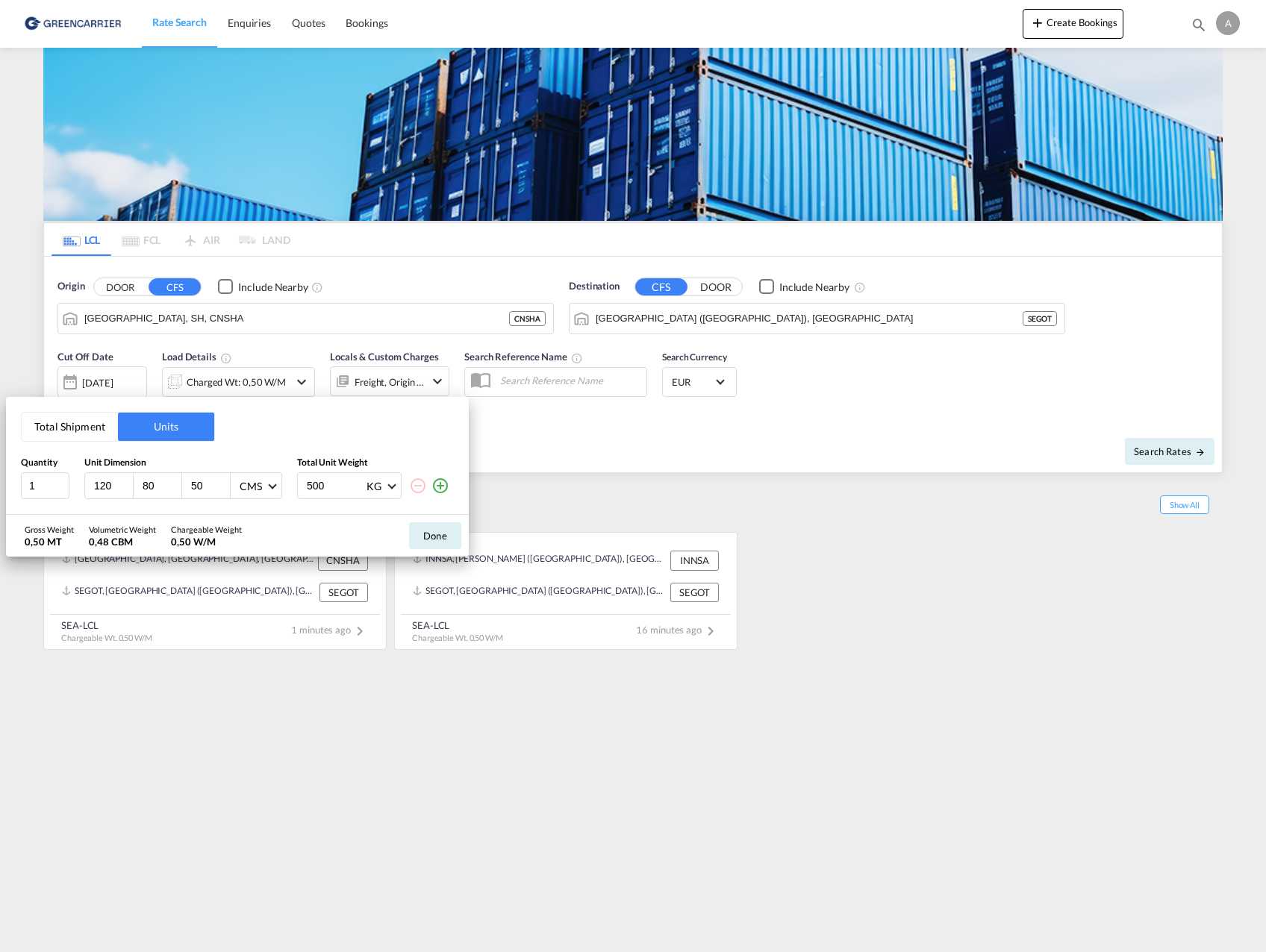
click at [198, 487] on input "50" at bounding box center [209, 486] width 40 height 13
drag, startPoint x: 333, startPoint y: 487, endPoint x: 255, endPoint y: 493, distance: 78.2
click at [255, 493] on div "1 120 80 50 CMS CMS Inches 500 KG KG LB" at bounding box center [237, 486] width 433 height 27
type input "1000"
click at [441, 539] on button "Done" at bounding box center [435, 535] width 52 height 27
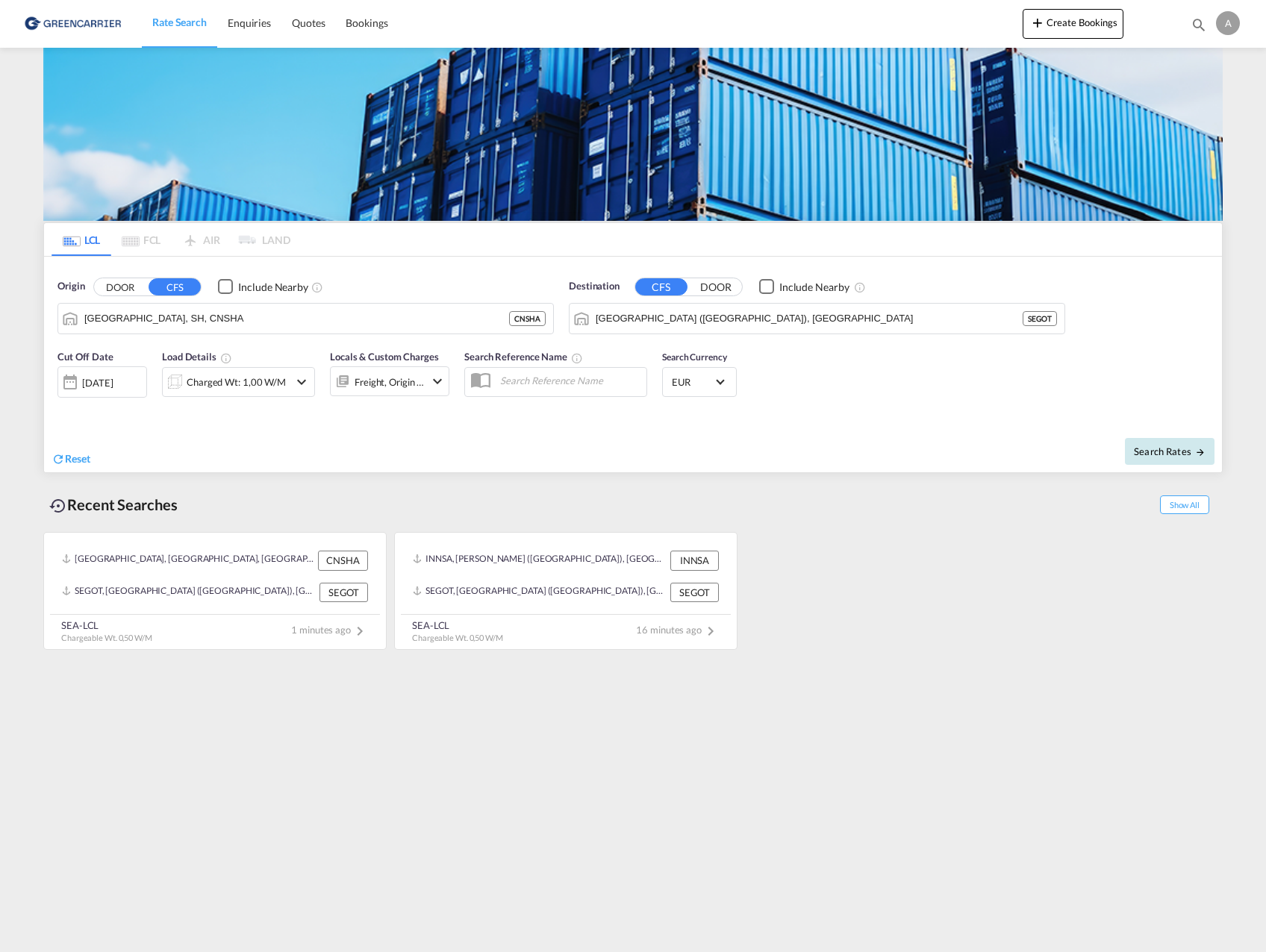
click at [1182, 455] on span "Search Rates" at bounding box center [1170, 452] width 71 height 12
type input "CNSHA to SEGOT / [DATE]"
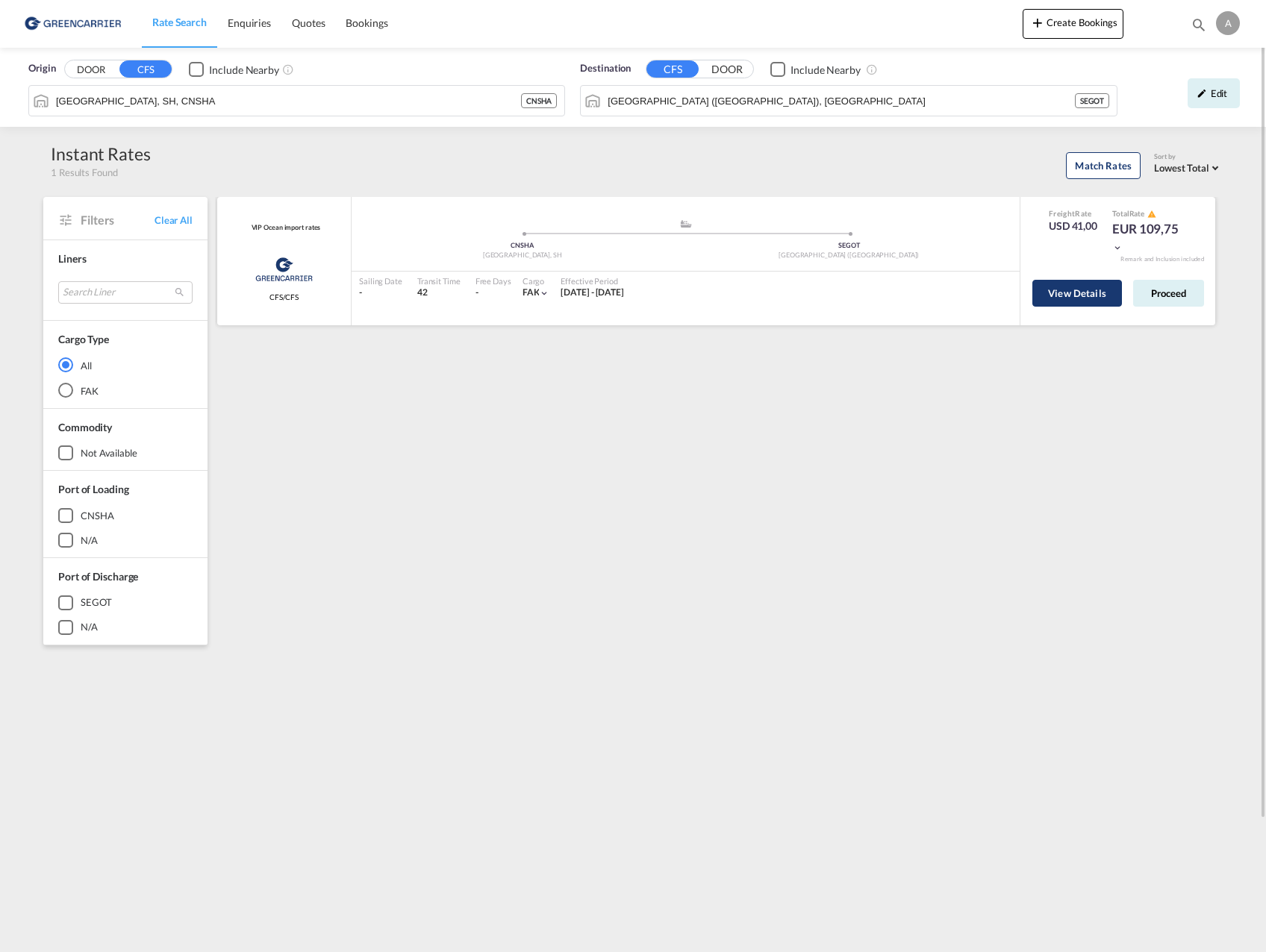
click at [1079, 294] on button "View Details" at bounding box center [1077, 293] width 89 height 27
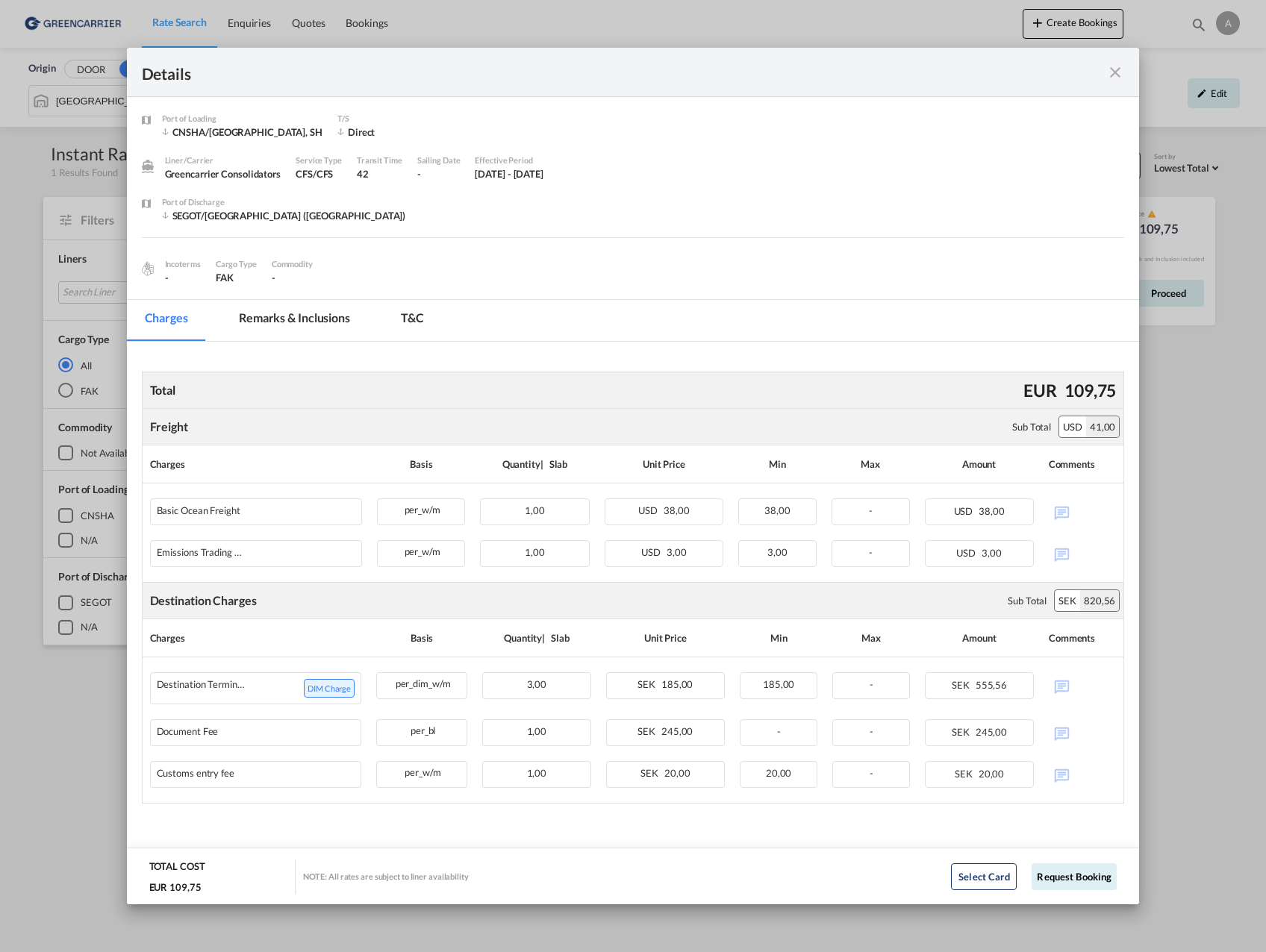
click at [1113, 76] on md-icon "icon-close fg-AAA8AD m-0 cursor" at bounding box center [1115, 72] width 18 height 18
